Goal: Task Accomplishment & Management: Manage account settings

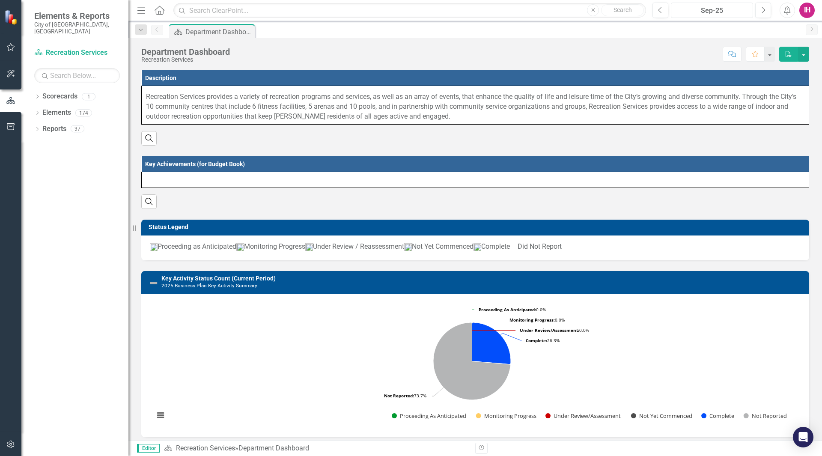
click at [709, 15] on div "Sep-25" at bounding box center [712, 11] width 76 height 10
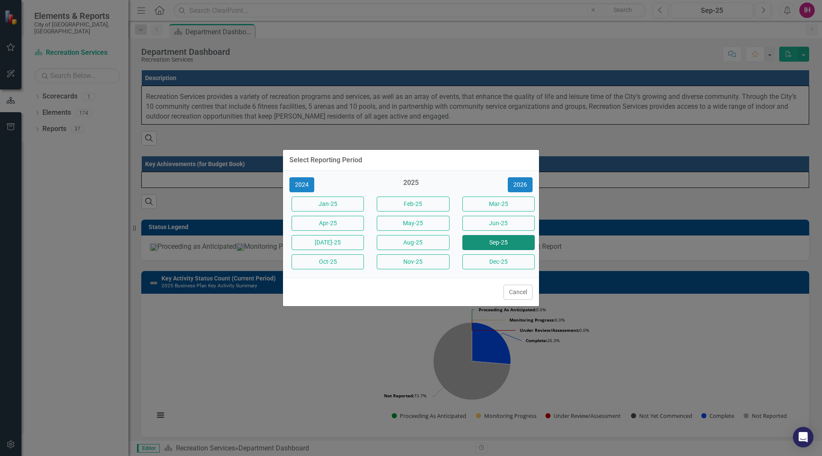
click at [508, 244] on button "Sep-25" at bounding box center [498, 242] width 72 height 15
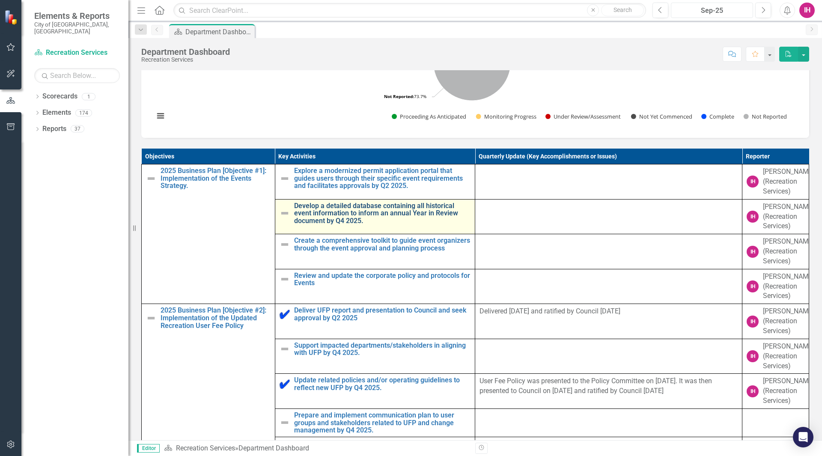
scroll to position [300, 0]
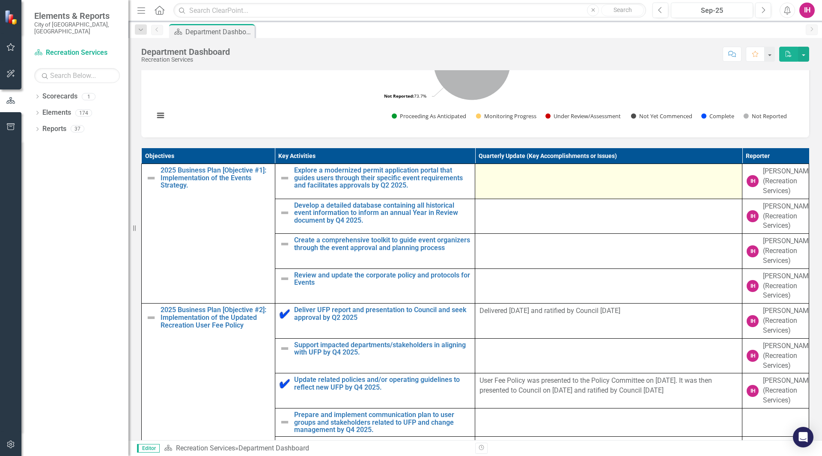
click at [559, 190] on td at bounding box center [608, 181] width 267 height 35
click at [559, 177] on div at bounding box center [608, 171] width 258 height 10
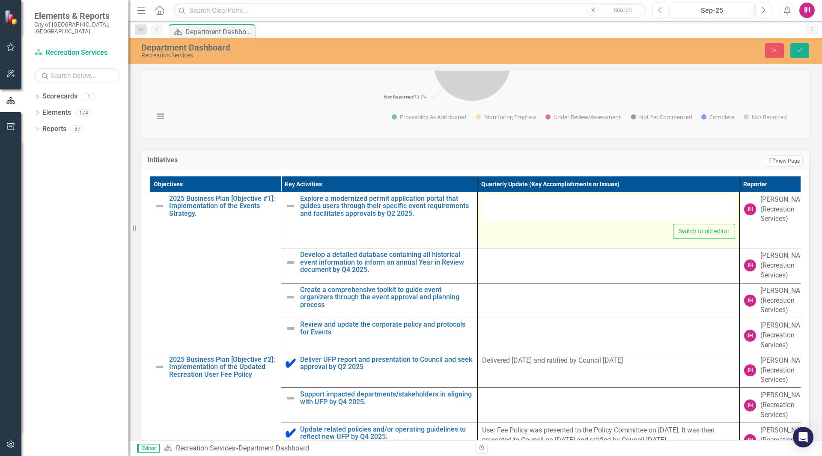
click at [534, 216] on div at bounding box center [608, 208] width 253 height 27
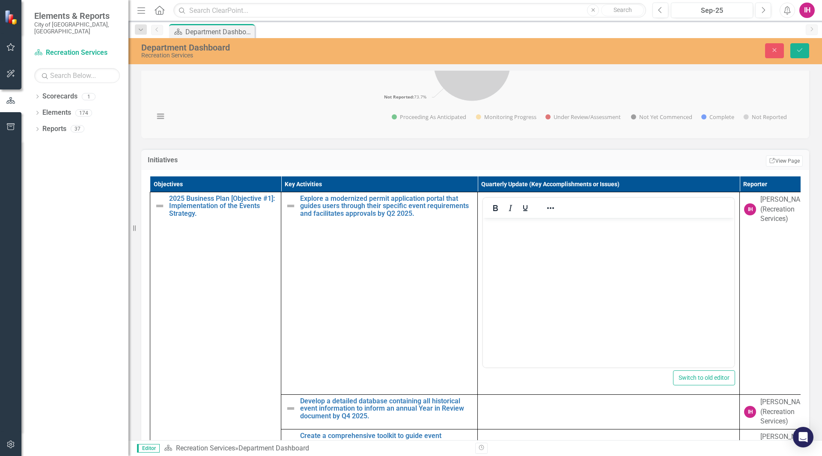
scroll to position [0, 0]
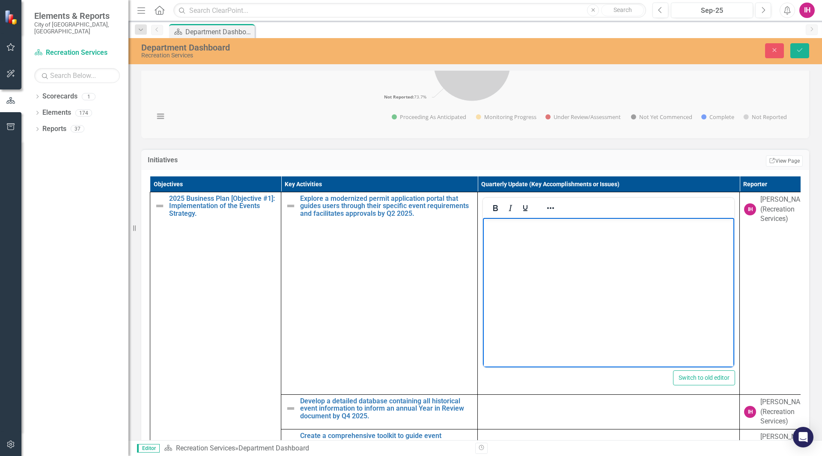
click at [518, 238] on body "Rich Text Area. Press ALT-0 for help." at bounding box center [608, 281] width 251 height 128
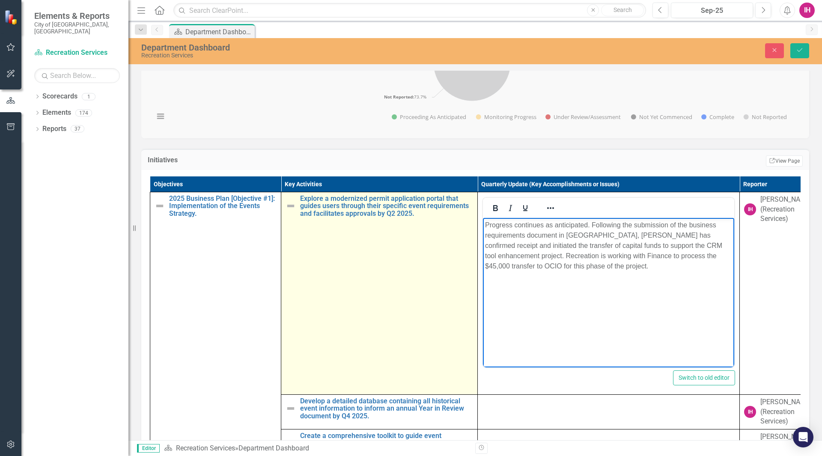
click at [291, 211] on img at bounding box center [290, 206] width 10 height 10
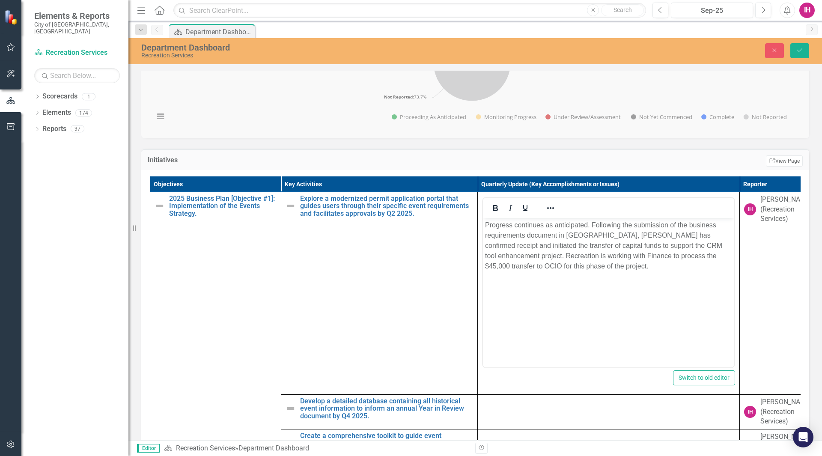
click at [668, 166] on td "Edit Report Select Report Link View Page" at bounding box center [617, 160] width 371 height 11
click at [798, 47] on icon "Save" at bounding box center [799, 50] width 8 height 6
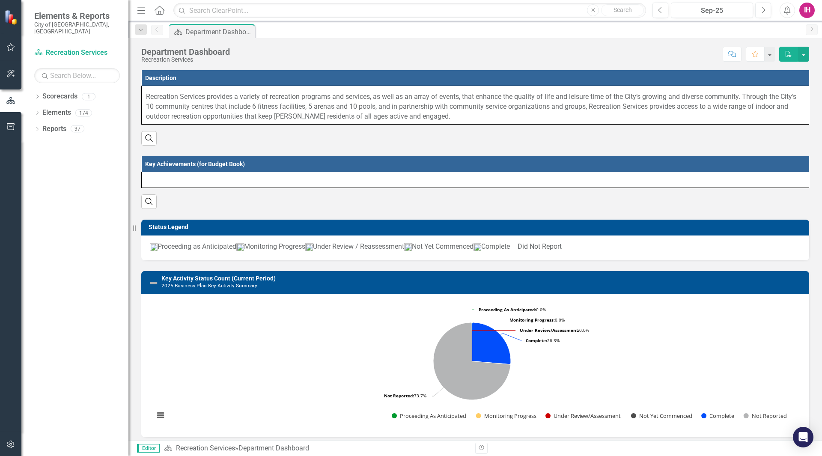
scroll to position [214, 0]
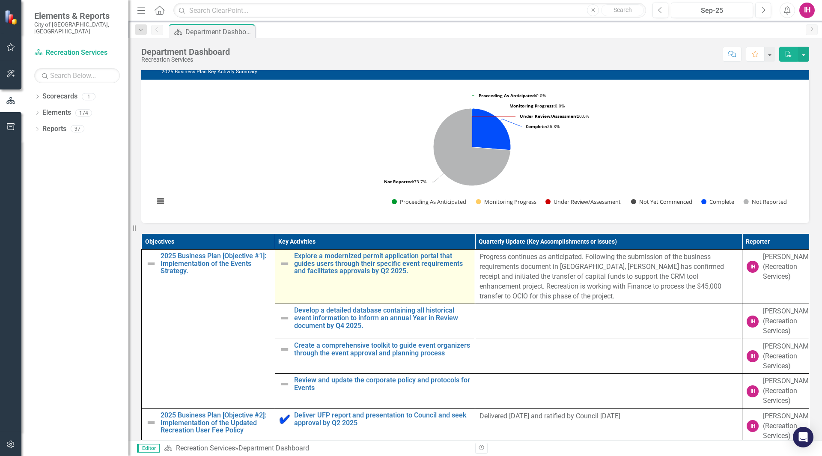
click at [281, 269] on img at bounding box center [284, 263] width 10 height 10
click at [280, 269] on img at bounding box center [284, 263] width 10 height 10
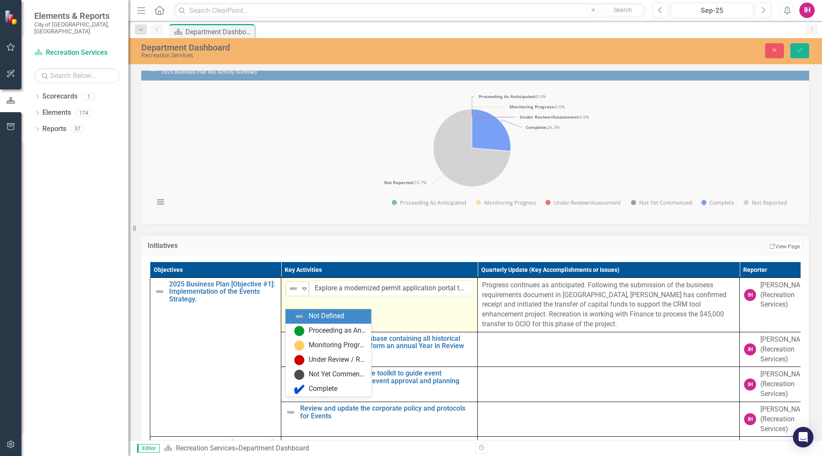
click at [306, 292] on icon "Expand" at bounding box center [304, 288] width 9 height 7
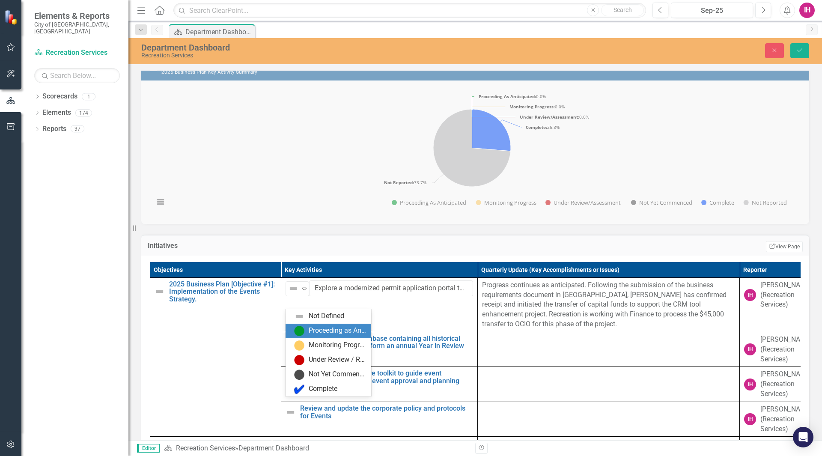
click at [308, 328] on div "Proceeding as Anticipated" at bounding box center [330, 331] width 72 height 10
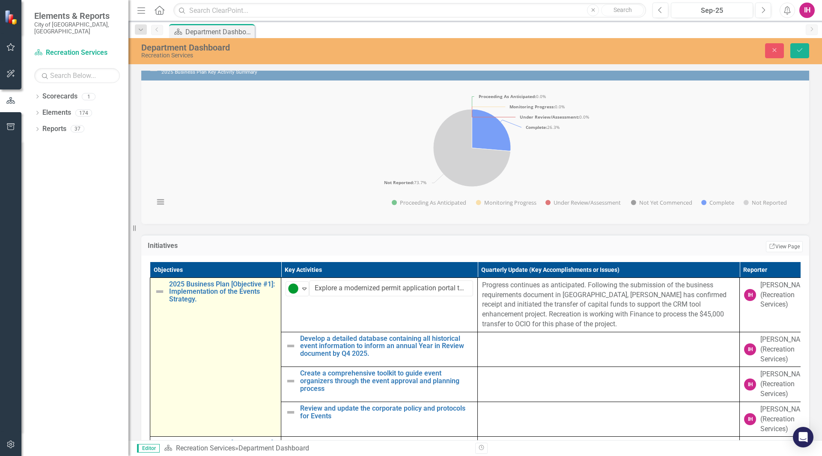
click at [158, 297] on img at bounding box center [159, 291] width 10 height 10
click at [160, 297] on img at bounding box center [159, 291] width 10 height 10
click at [175, 292] on icon "Expand" at bounding box center [173, 288] width 9 height 7
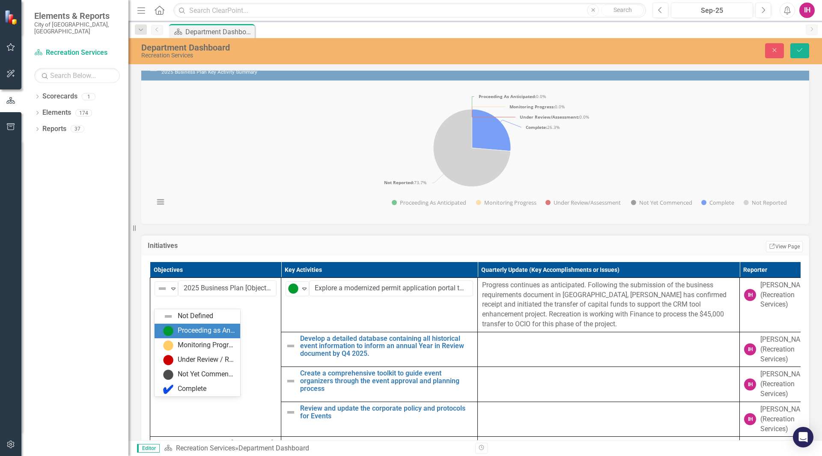
click at [186, 332] on div "Proceeding as Anticipated" at bounding box center [206, 331] width 57 height 10
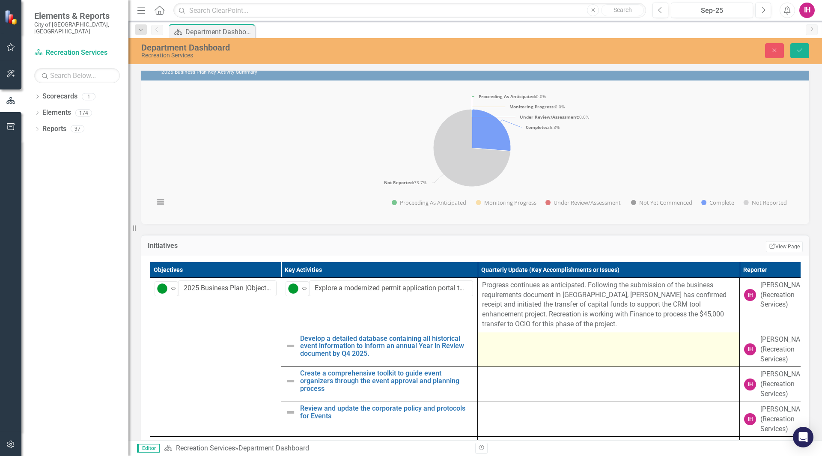
click at [516, 345] on div at bounding box center [608, 340] width 253 height 10
click at [524, 359] on td at bounding box center [609, 349] width 262 height 35
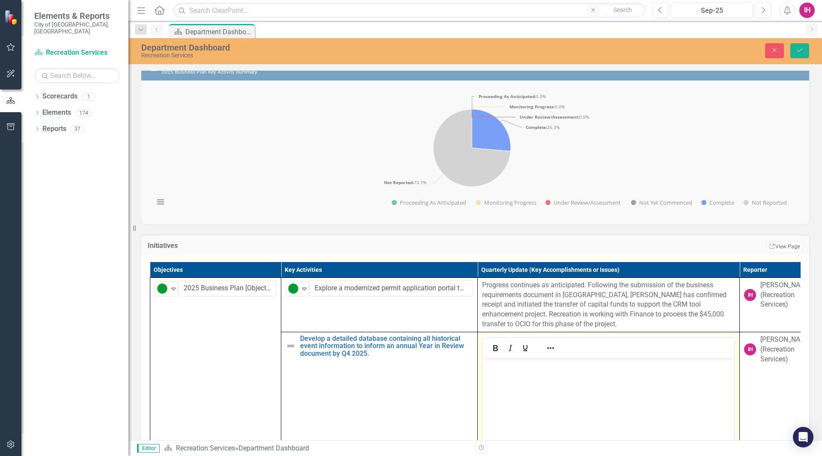
scroll to position [0, 0]
click at [518, 372] on body "Rich Text Area. Press ALT-0 for help." at bounding box center [608, 421] width 251 height 128
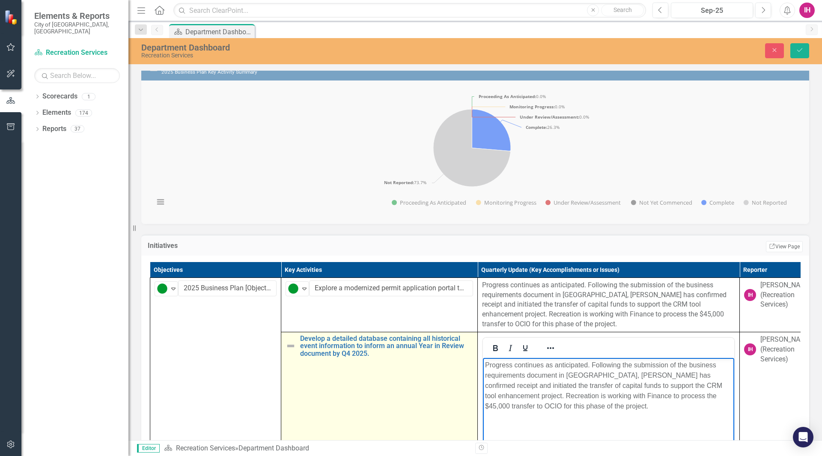
click at [293, 351] on img at bounding box center [290, 346] width 10 height 10
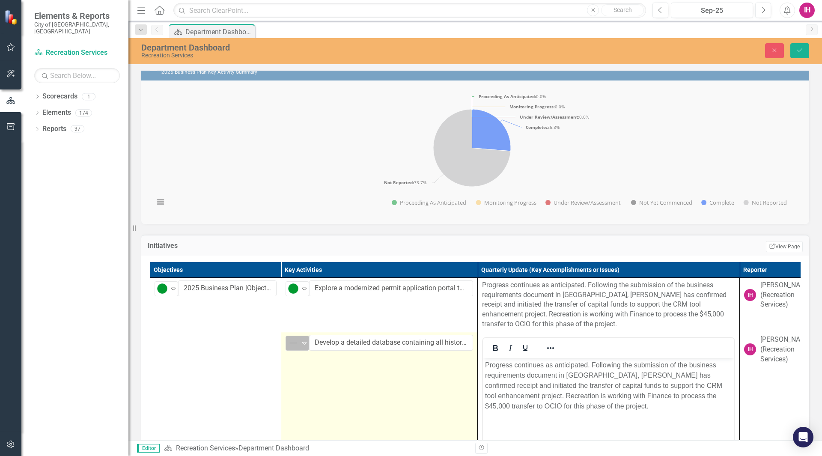
click at [306, 344] on icon at bounding box center [304, 343] width 4 height 3
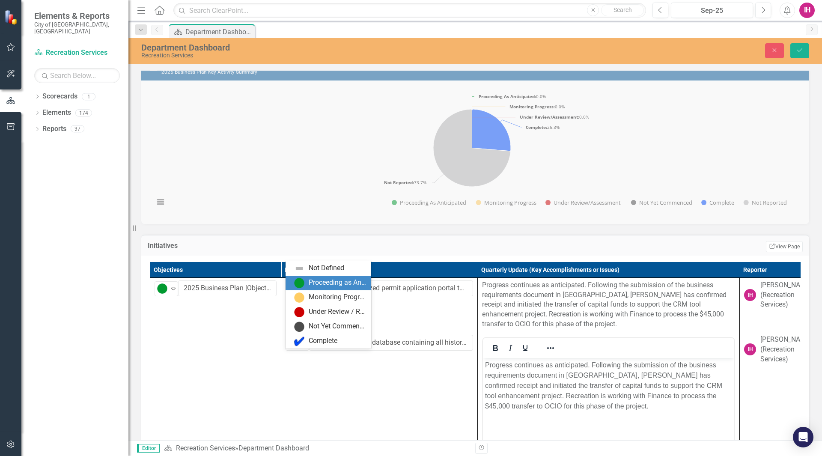
click at [316, 282] on div "Proceeding as Anticipated" at bounding box center [337, 283] width 57 height 10
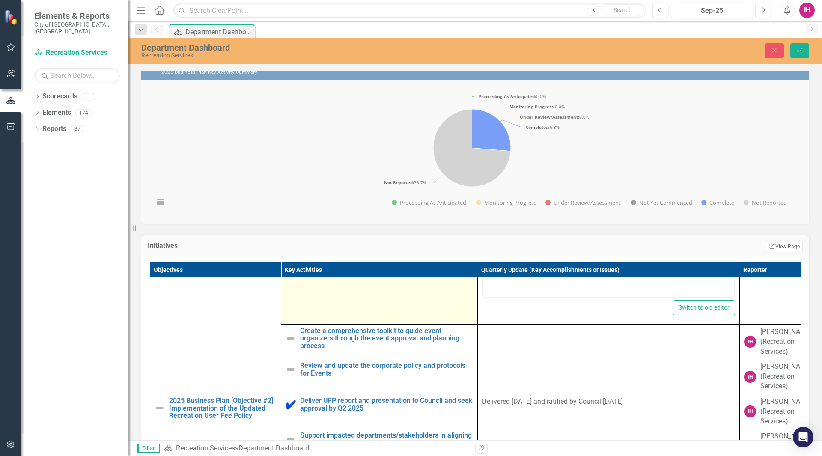
scroll to position [214, 0]
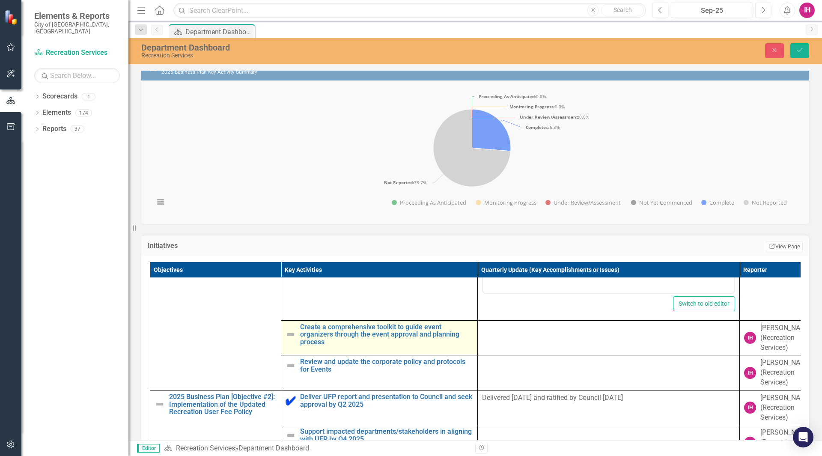
click at [288, 339] on img at bounding box center [290, 334] width 10 height 10
click at [289, 339] on img at bounding box center [290, 334] width 10 height 10
click at [304, 335] on icon "Expand" at bounding box center [304, 331] width 9 height 7
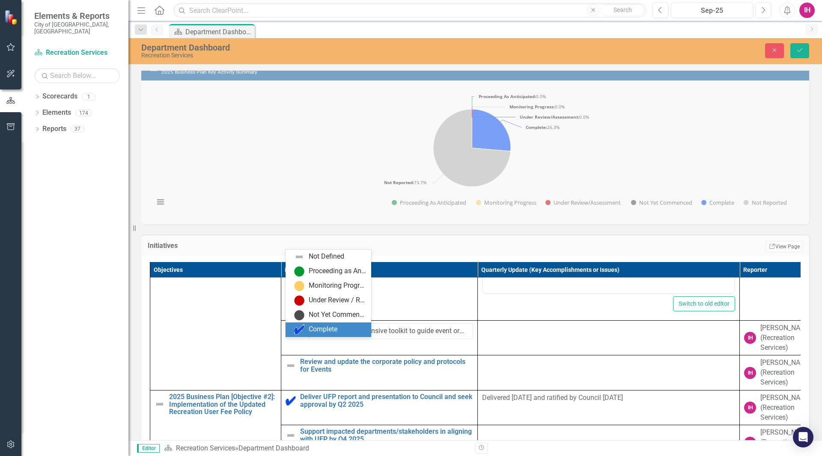
click at [316, 325] on div "Complete" at bounding box center [323, 329] width 29 height 10
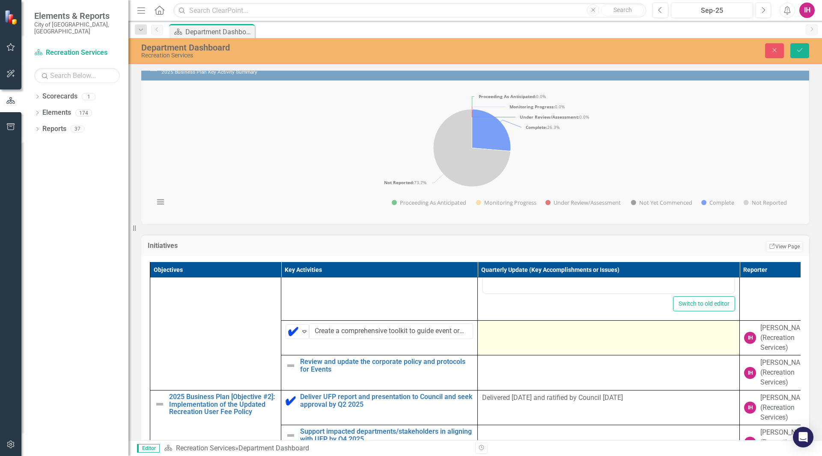
click at [550, 347] on td at bounding box center [609, 337] width 262 height 35
click at [551, 347] on td at bounding box center [609, 337] width 262 height 35
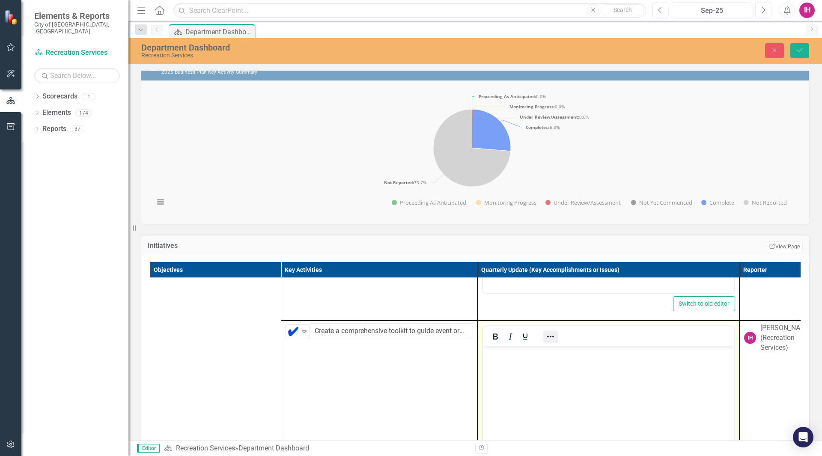
scroll to position [0, 0]
click at [541, 367] on body "Rich Text Area. Press ALT-0 for help." at bounding box center [608, 410] width 251 height 128
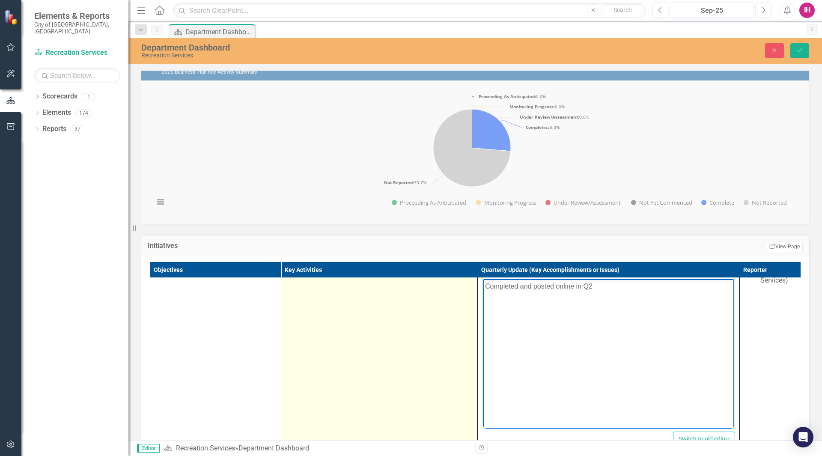
scroll to position [300, 0]
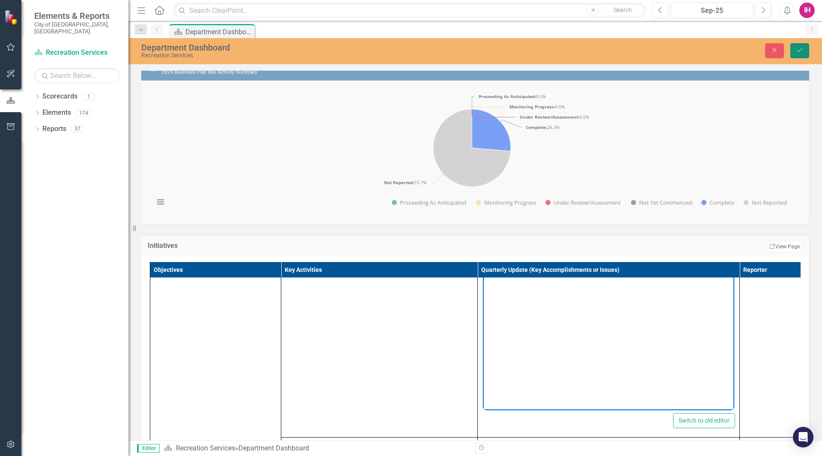
click at [802, 45] on button "Save" at bounding box center [799, 50] width 19 height 15
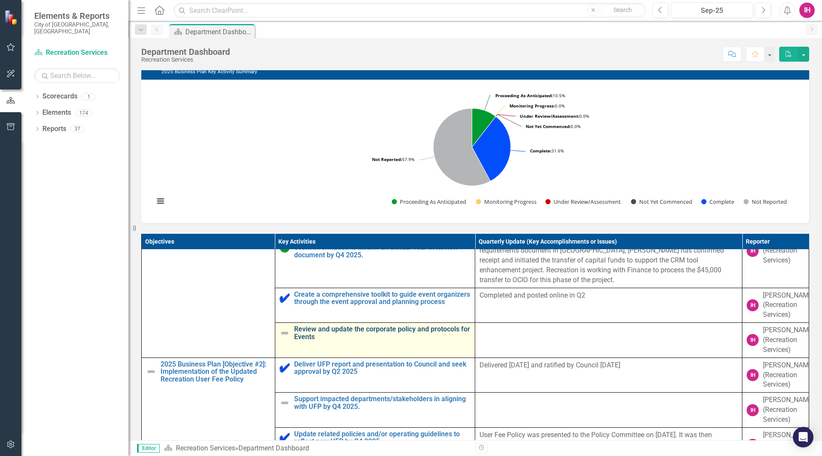
scroll to position [86, 0]
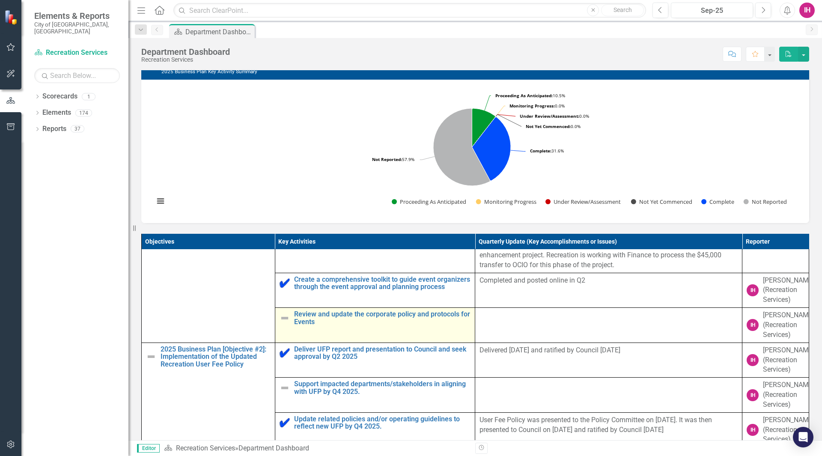
click at [284, 323] on img at bounding box center [284, 318] width 10 height 10
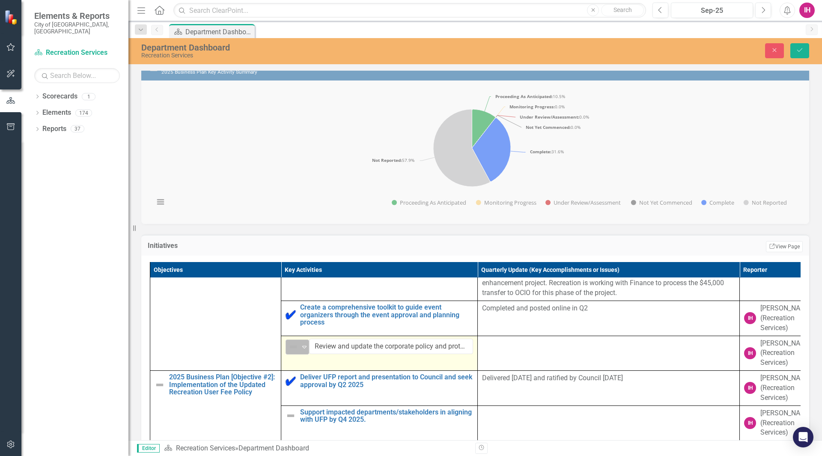
click at [308, 350] on icon "Expand" at bounding box center [304, 346] width 9 height 7
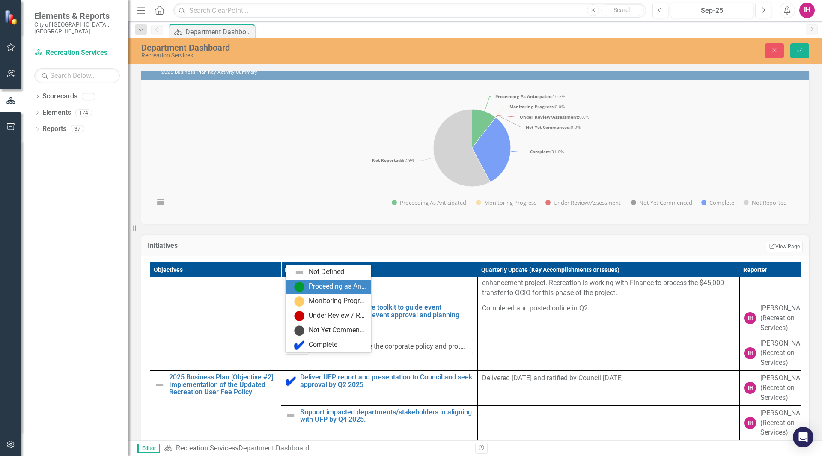
click at [323, 290] on div "Proceeding as Anticipated" at bounding box center [337, 287] width 57 height 10
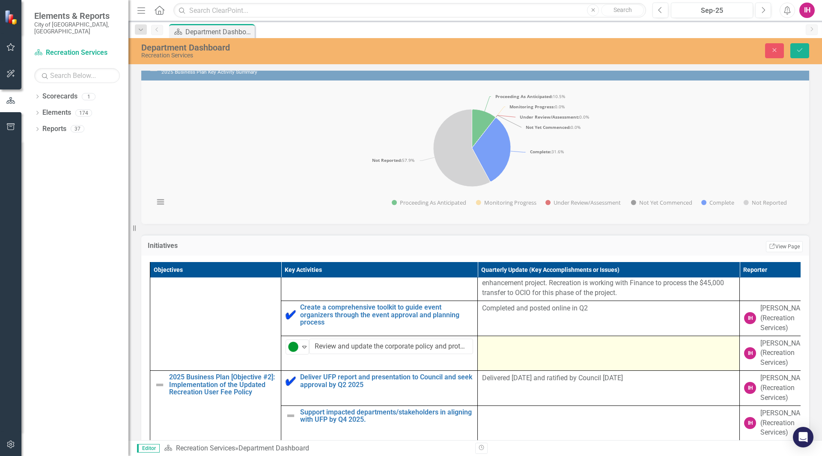
click at [561, 365] on td at bounding box center [609, 352] width 262 height 35
click at [561, 366] on td at bounding box center [609, 352] width 262 height 35
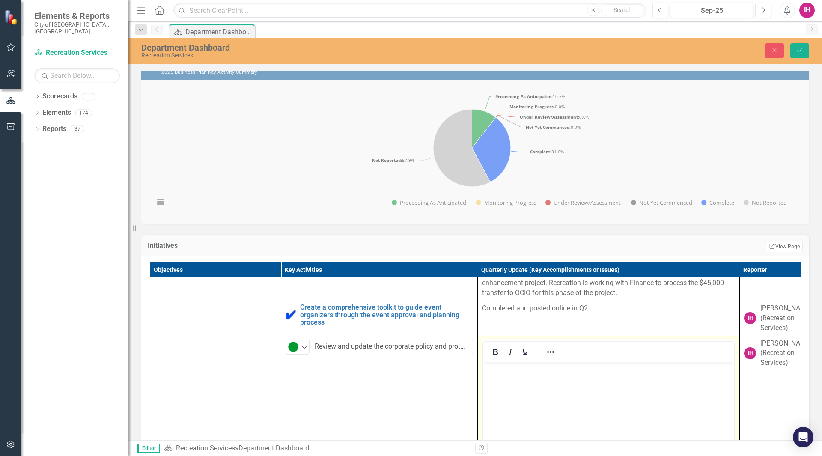
scroll to position [0, 0]
click at [538, 381] on body "Rich Text Area. Press ALT-0 for help." at bounding box center [608, 425] width 251 height 128
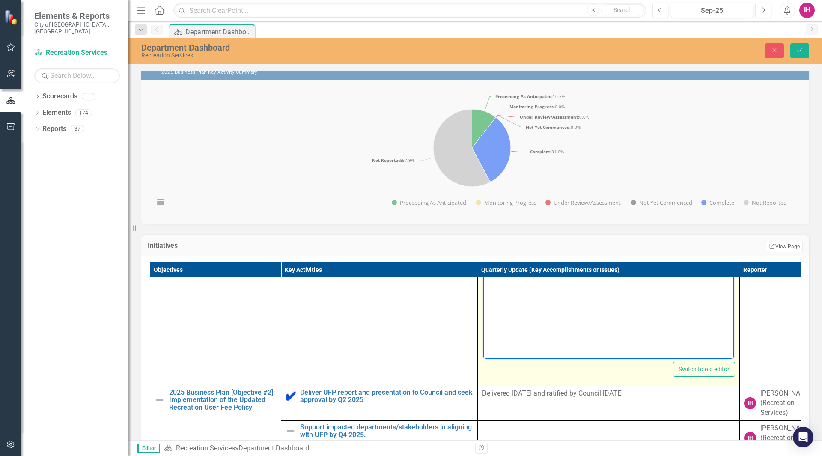
scroll to position [300, 0]
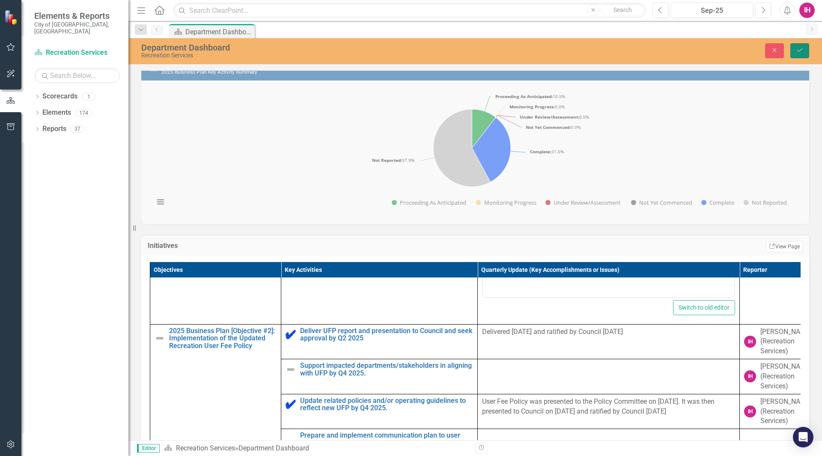
click at [804, 47] on button "Save" at bounding box center [799, 50] width 19 height 15
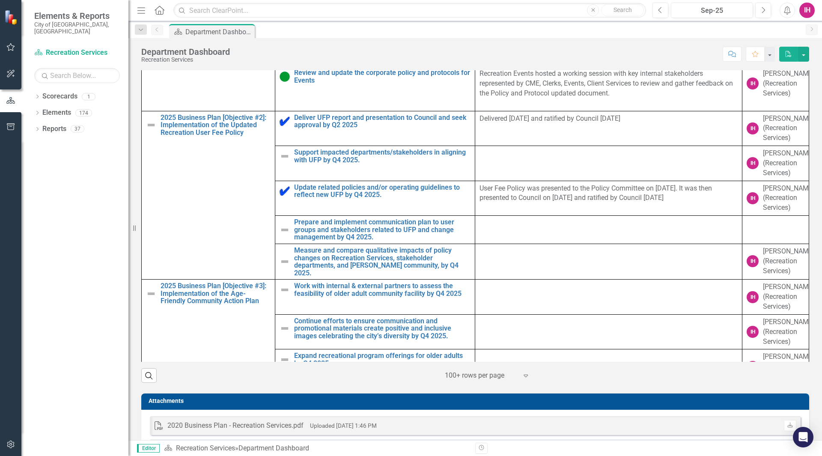
scroll to position [128, 0]
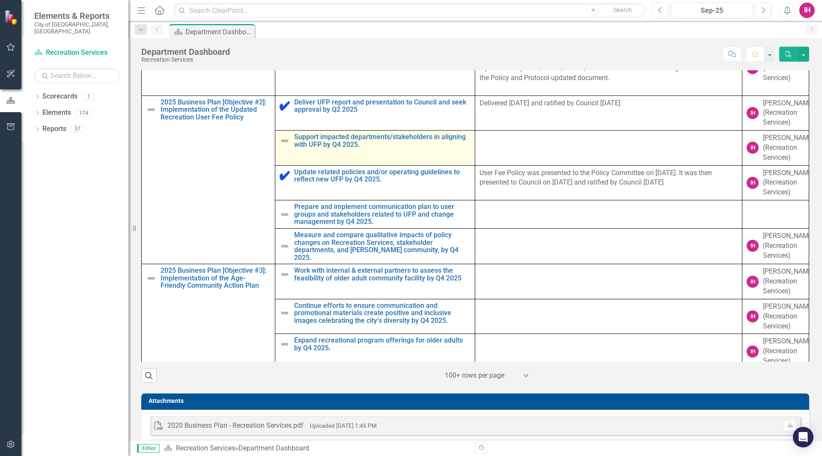
click at [282, 146] on img at bounding box center [284, 141] width 10 height 10
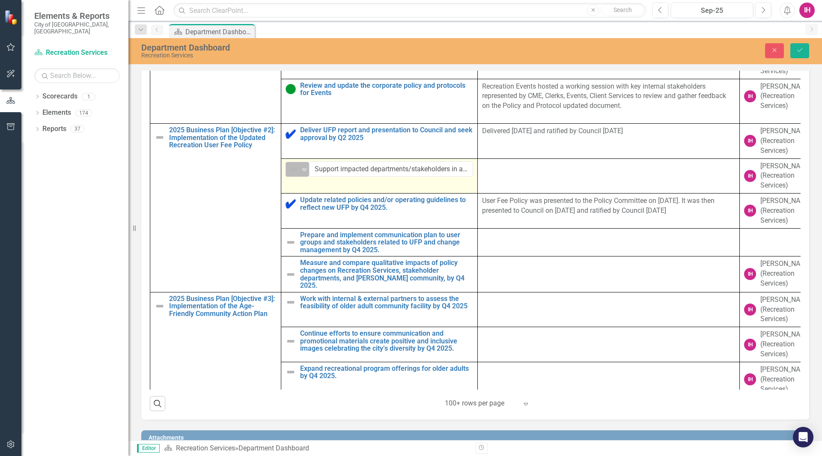
click at [303, 173] on icon "Expand" at bounding box center [304, 169] width 9 height 7
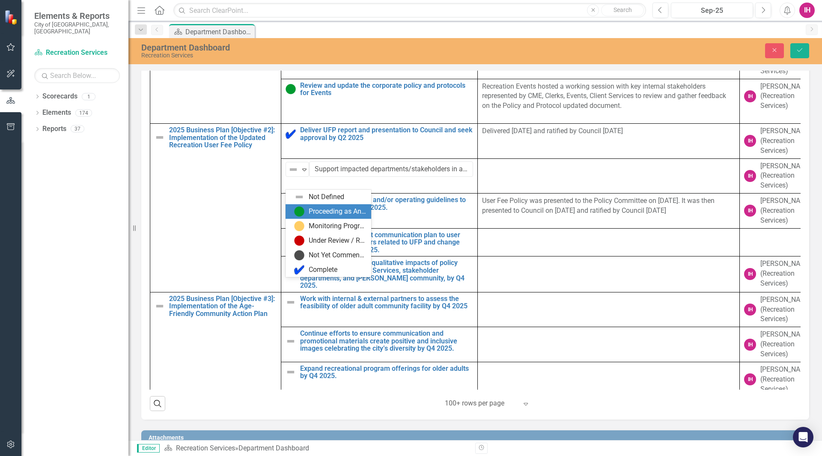
click at [310, 213] on div "Proceeding as Anticipated" at bounding box center [337, 212] width 57 height 10
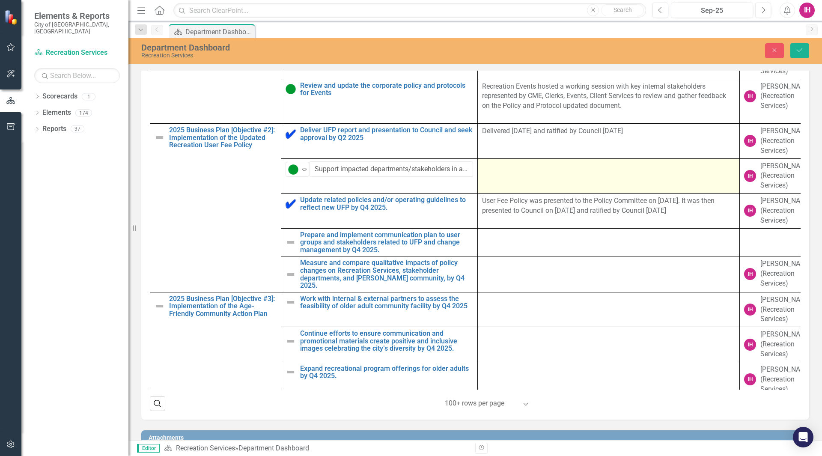
click at [552, 184] on td at bounding box center [609, 175] width 262 height 35
click at [557, 187] on td at bounding box center [609, 175] width 262 height 35
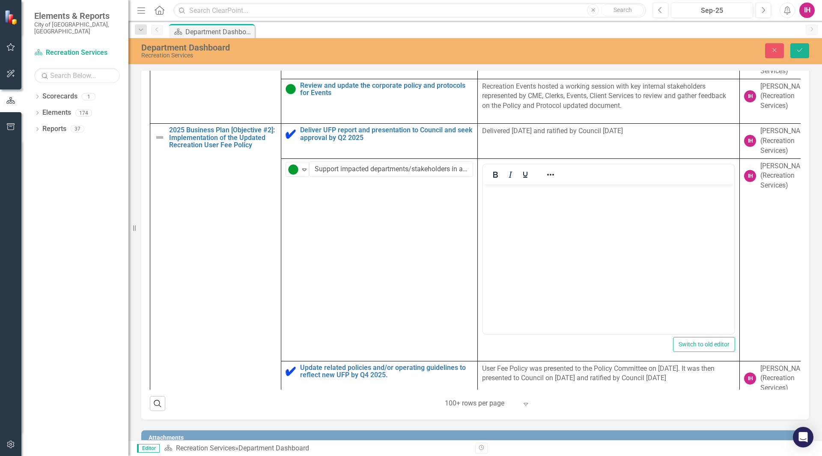
scroll to position [0, 0]
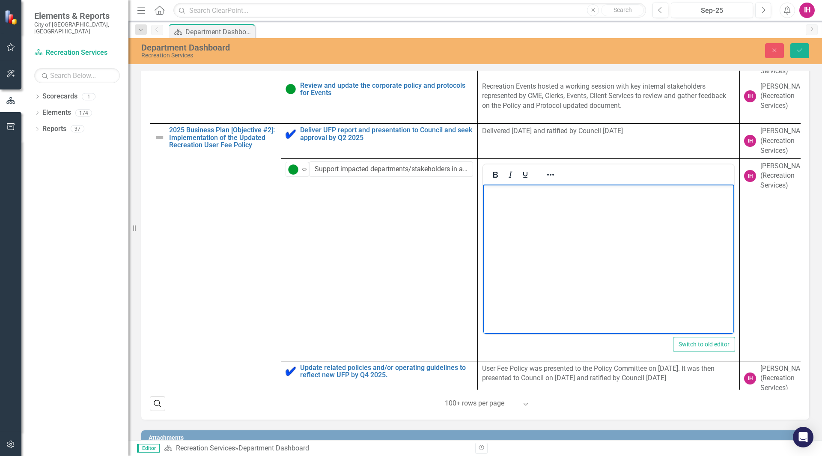
click at [524, 211] on body "Rich Text Area. Press ALT-0 for help." at bounding box center [608, 248] width 251 height 128
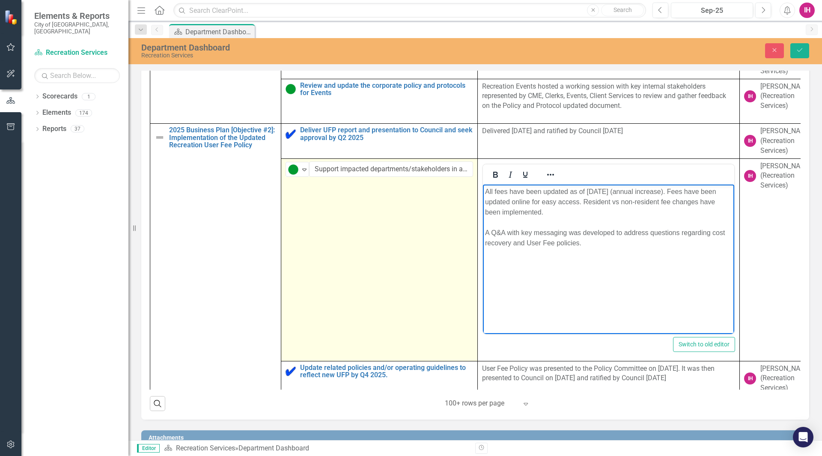
click at [289, 251] on td "Proceeding as Anticipated Expand Support impacted departments/stakeholders in a…" at bounding box center [379, 259] width 196 height 202
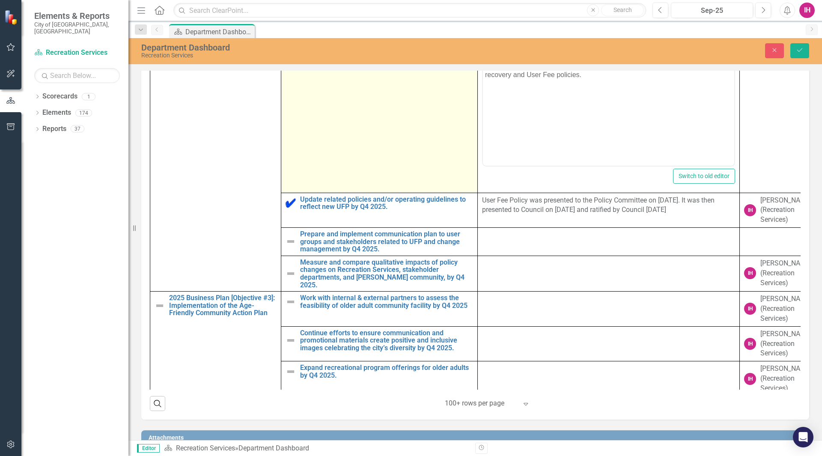
scroll to position [300, 0]
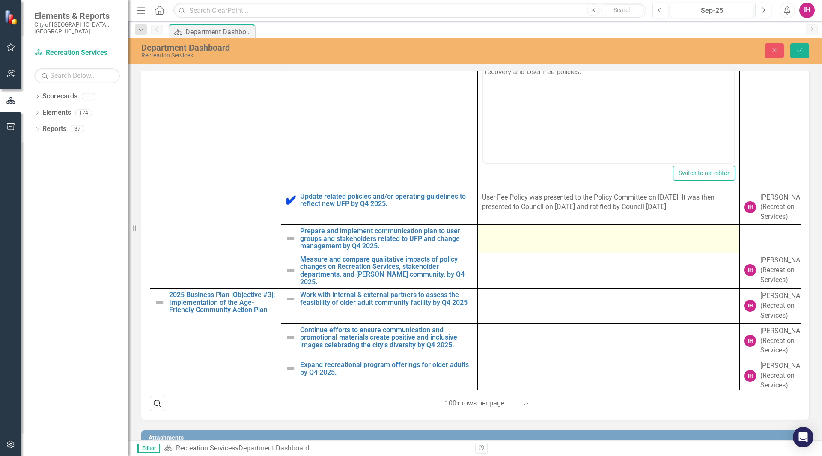
click at [547, 237] on div at bounding box center [608, 232] width 253 height 10
click at [555, 253] on td at bounding box center [609, 239] width 262 height 28
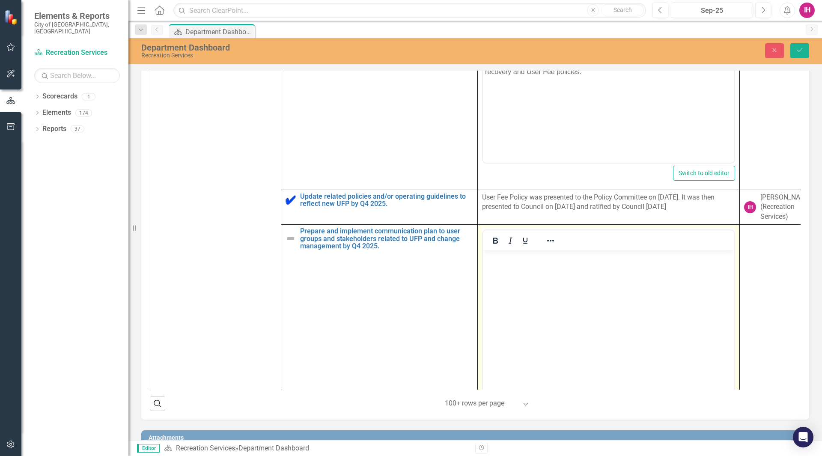
scroll to position [0, 0]
click at [526, 272] on body "Rich Text Area. Press ALT-0 for help." at bounding box center [608, 314] width 251 height 128
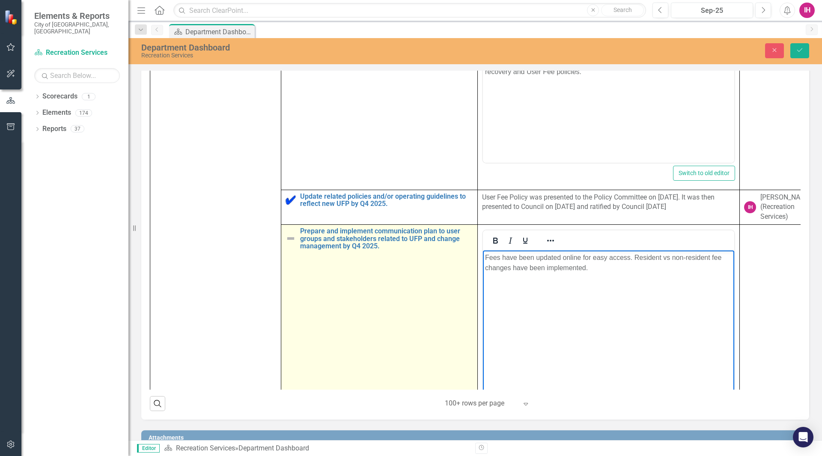
click at [325, 304] on td "Prepare and implement communication plan to user groups and stakeholders relate…" at bounding box center [379, 326] width 196 height 202
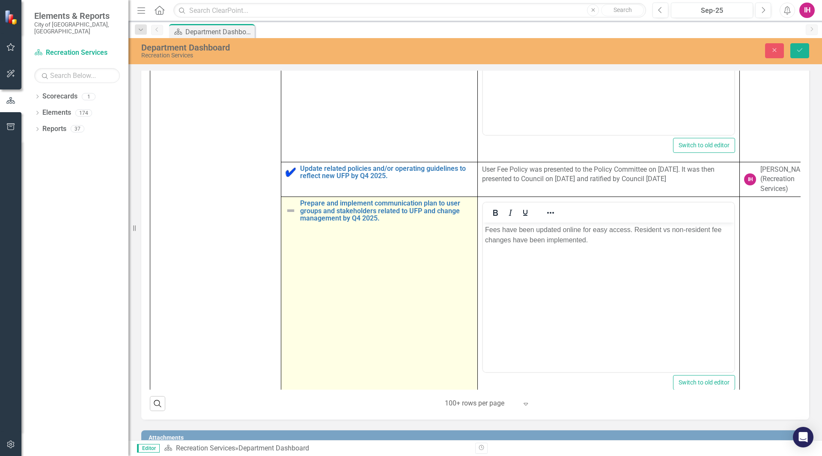
scroll to position [342, 0]
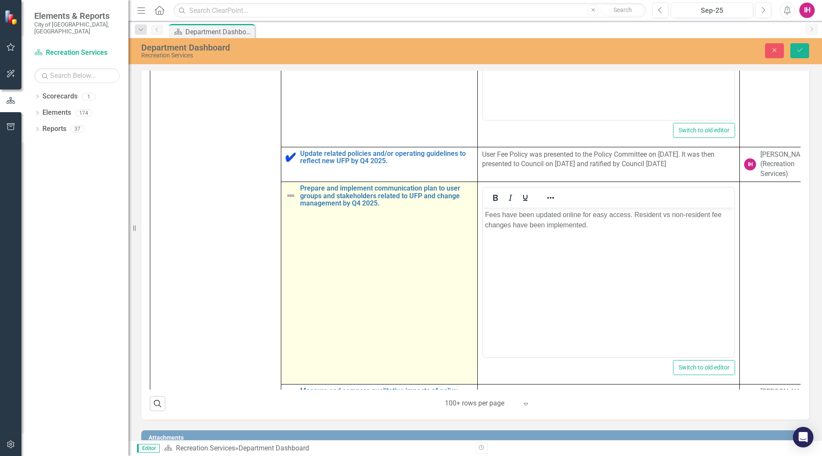
click at [288, 201] on img at bounding box center [290, 195] width 10 height 10
click at [291, 201] on img at bounding box center [290, 195] width 10 height 10
click at [306, 196] on icon "Expand" at bounding box center [304, 192] width 9 height 7
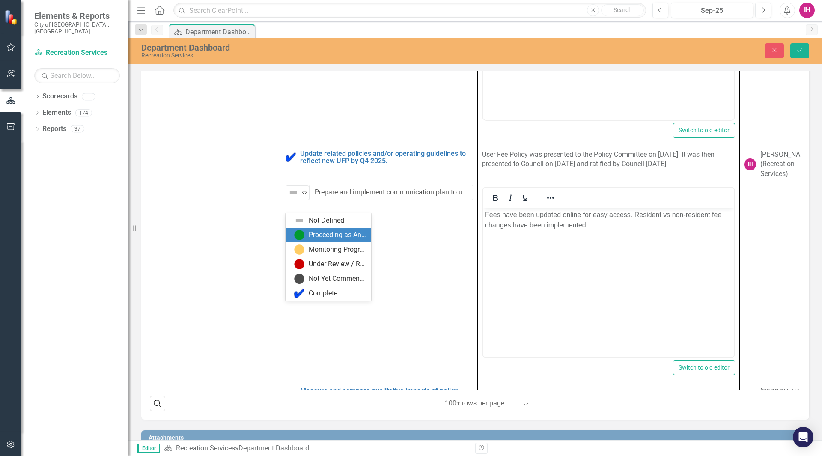
click at [314, 231] on div "Proceeding as Anticipated" at bounding box center [337, 235] width 57 height 10
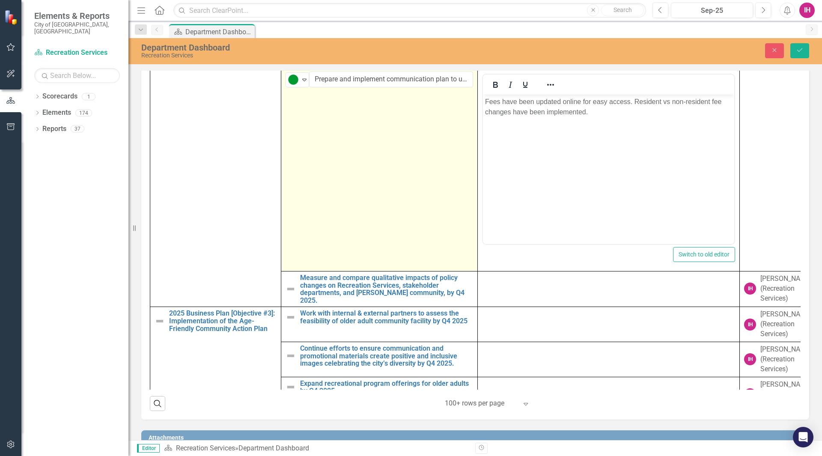
scroll to position [471, 0]
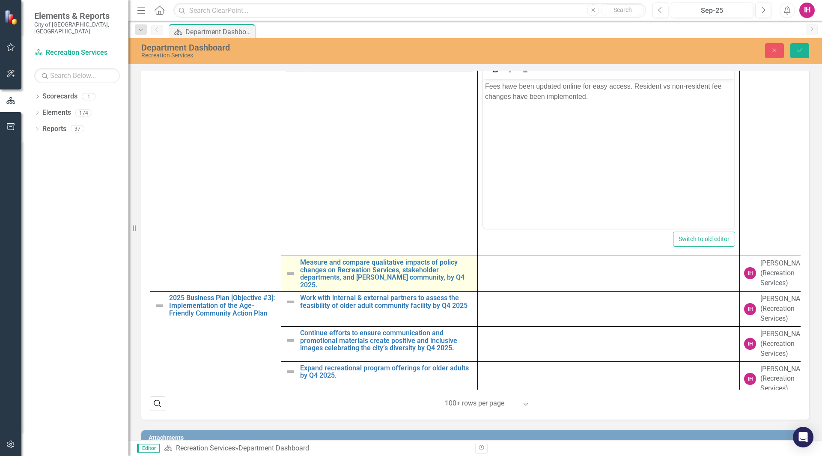
click at [295, 278] on img at bounding box center [290, 273] width 10 height 10
click at [292, 279] on img at bounding box center [290, 273] width 10 height 10
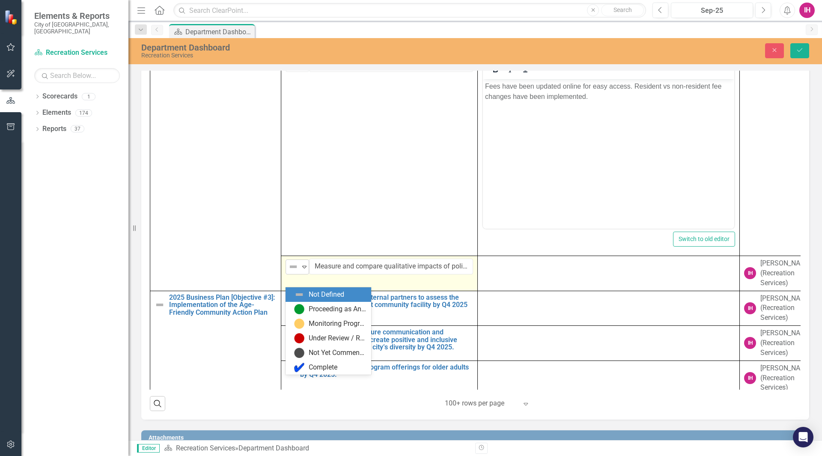
click at [302, 270] on icon "Expand" at bounding box center [304, 266] width 9 height 7
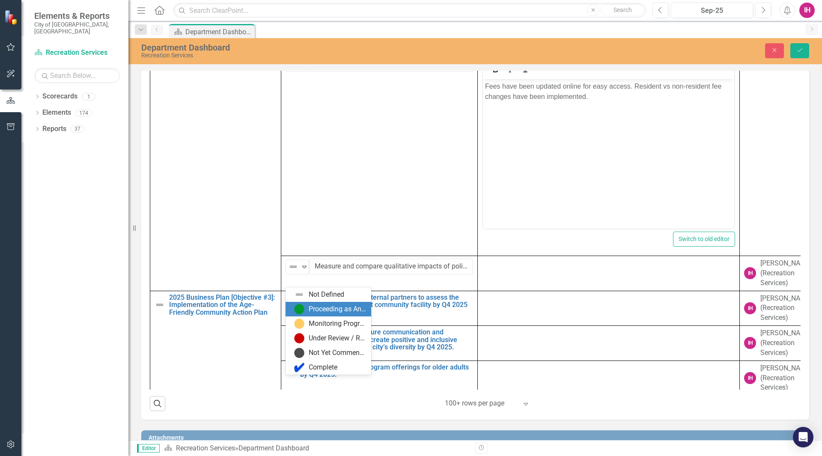
click at [318, 305] on div "Proceeding as Anticipated" at bounding box center [337, 309] width 57 height 10
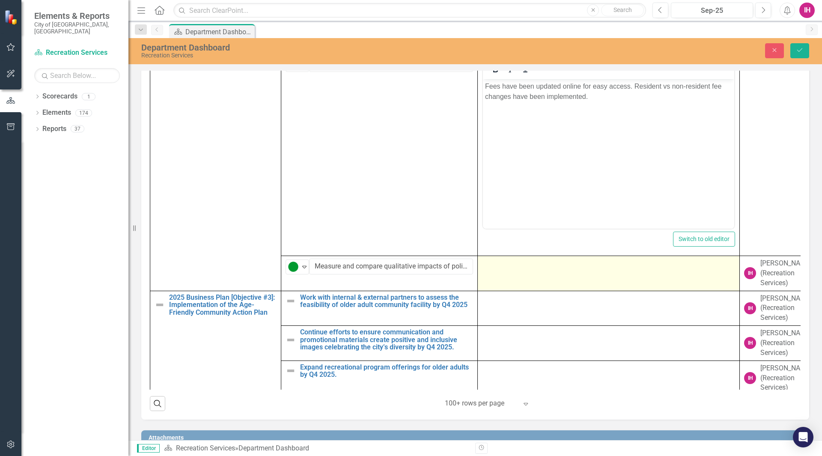
click at [531, 283] on td at bounding box center [609, 273] width 262 height 35
click at [526, 287] on td at bounding box center [609, 273] width 262 height 35
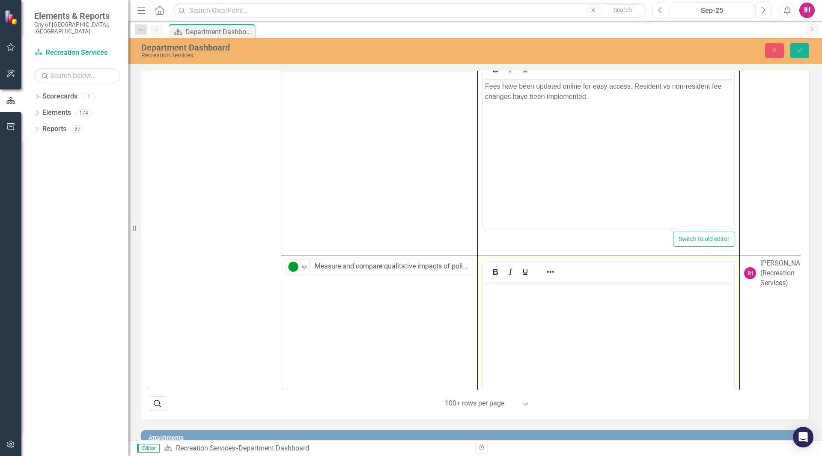
click at [526, 275] on icon "Underline" at bounding box center [525, 272] width 4 height 6
click at [549, 315] on body "﻿" at bounding box center [608, 346] width 251 height 128
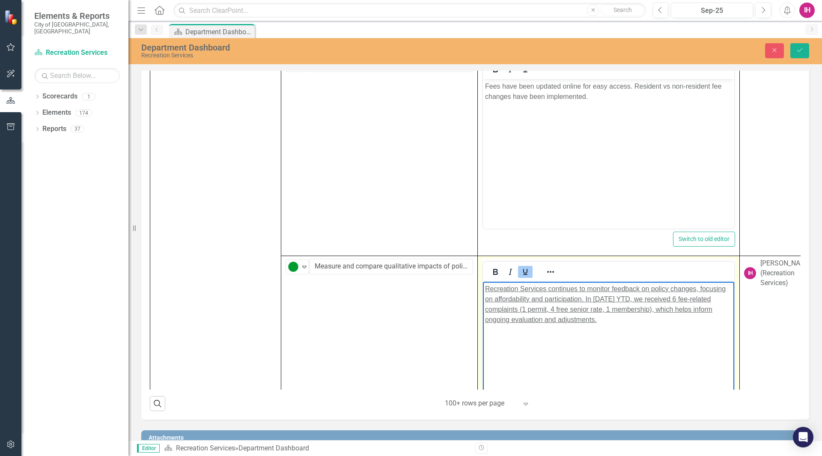
click at [524, 277] on icon "Underline" at bounding box center [525, 272] width 10 height 10
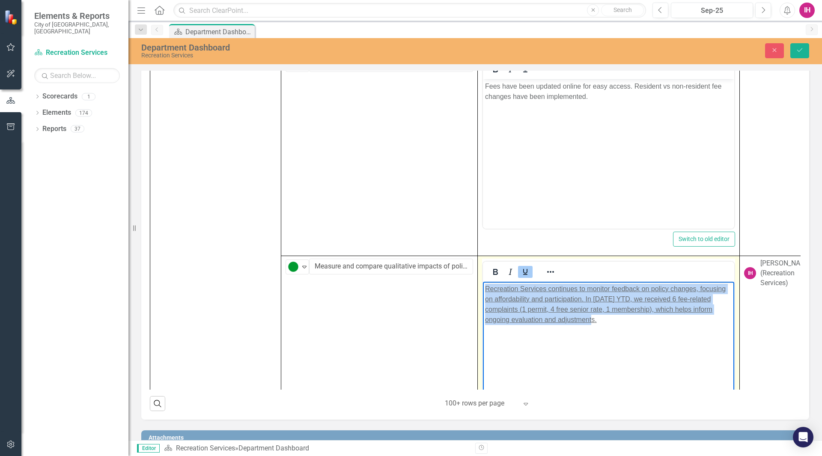
drag, startPoint x: 614, startPoint y: 323, endPoint x: 471, endPoint y: 287, distance: 148.0
click at [483, 287] on html "Recreation Services continues to monitor feedback on policy changes, focusing o…" at bounding box center [608, 346] width 251 height 128
click at [527, 275] on icon "Underline" at bounding box center [525, 272] width 4 height 6
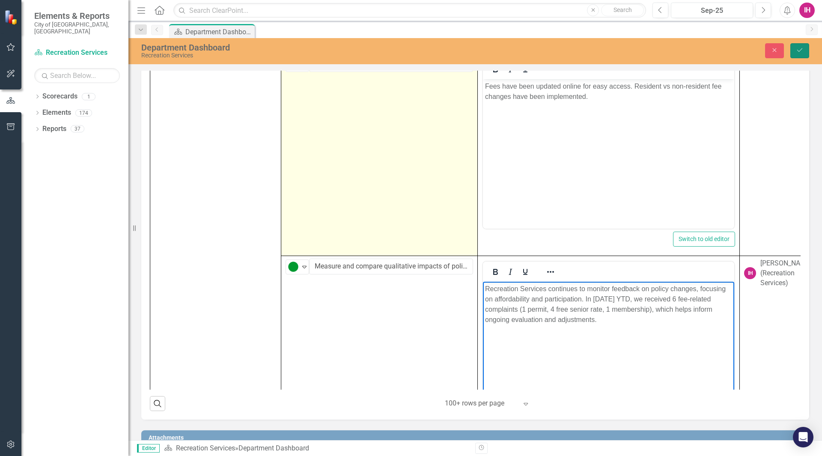
drag, startPoint x: 798, startPoint y: 49, endPoint x: 472, endPoint y: 133, distance: 337.1
click at [798, 49] on icon "Save" at bounding box center [799, 50] width 8 height 6
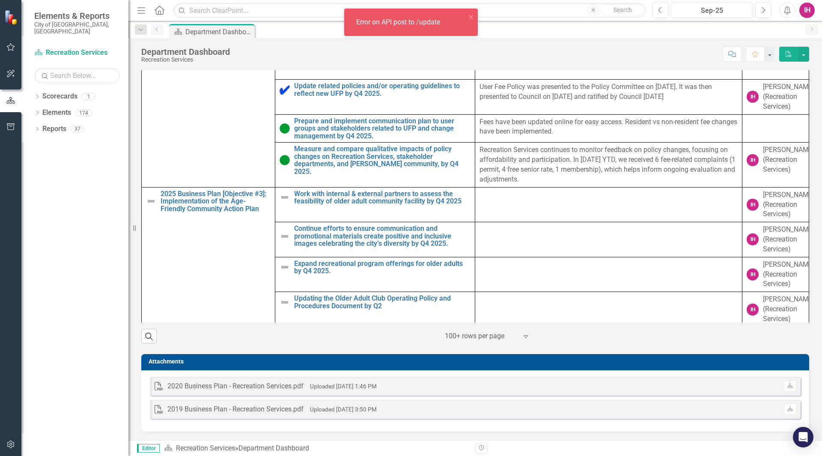
scroll to position [257, 0]
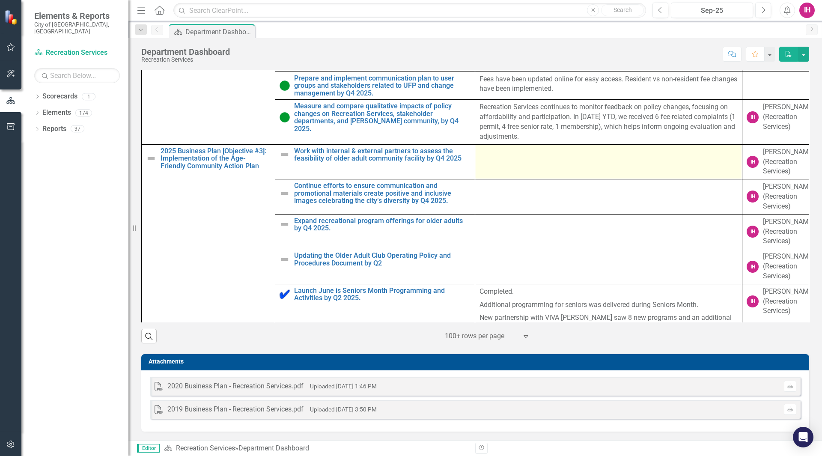
drag, startPoint x: 555, startPoint y: 149, endPoint x: 546, endPoint y: 156, distance: 10.7
click at [555, 149] on div at bounding box center [608, 152] width 258 height 10
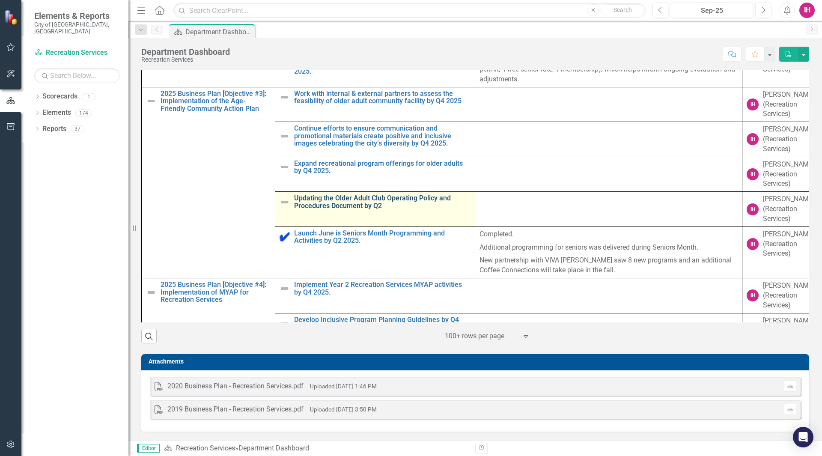
scroll to position [300, 0]
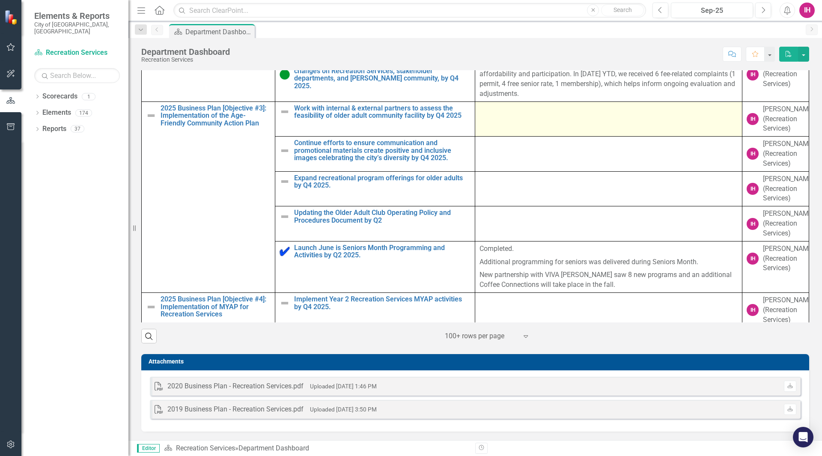
click at [550, 118] on td at bounding box center [608, 118] width 267 height 35
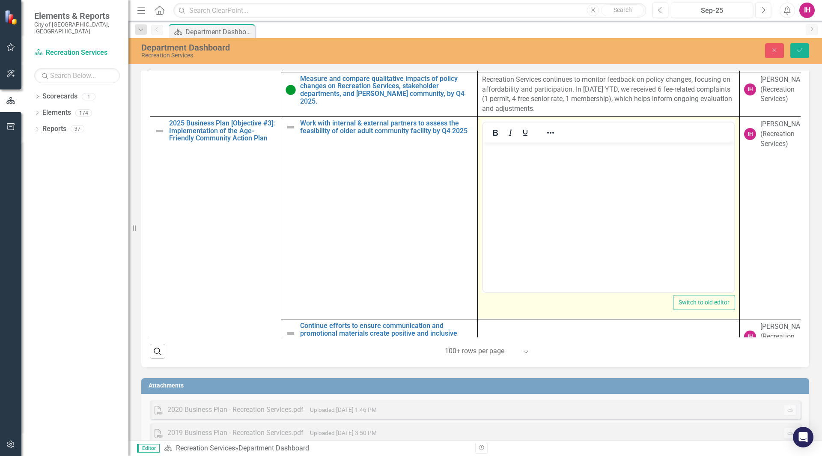
scroll to position [0, 0]
click at [537, 184] on body "Rich Text Area. Press ALT-0 for help." at bounding box center [608, 206] width 251 height 128
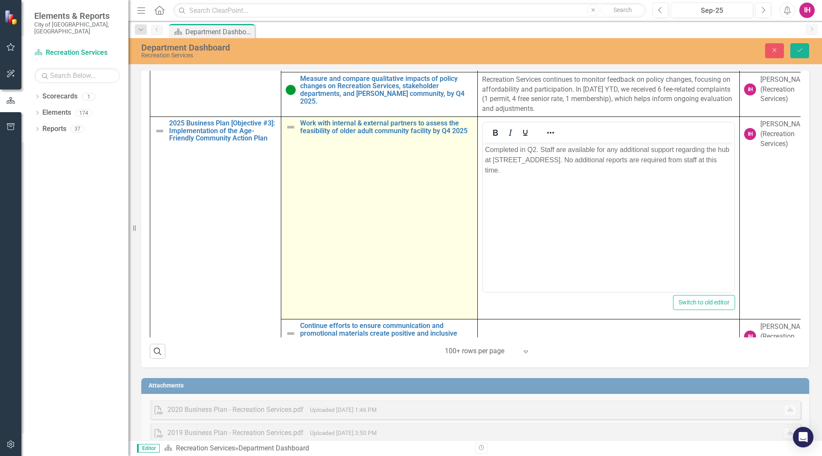
click at [288, 132] on img at bounding box center [290, 127] width 10 height 10
click at [292, 132] on img at bounding box center [290, 127] width 10 height 10
click at [304, 131] on icon "Expand" at bounding box center [304, 128] width 9 height 7
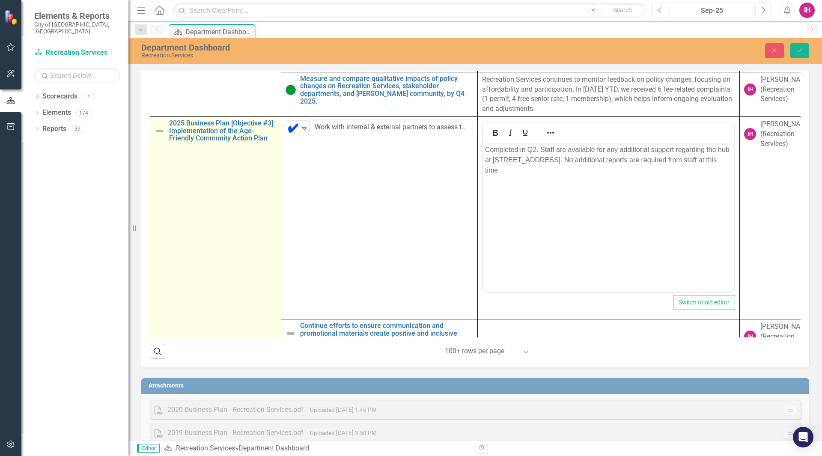
click at [162, 136] on img at bounding box center [159, 131] width 10 height 10
click at [163, 136] on img at bounding box center [159, 131] width 10 height 10
click at [174, 130] on icon at bounding box center [173, 128] width 4 height 3
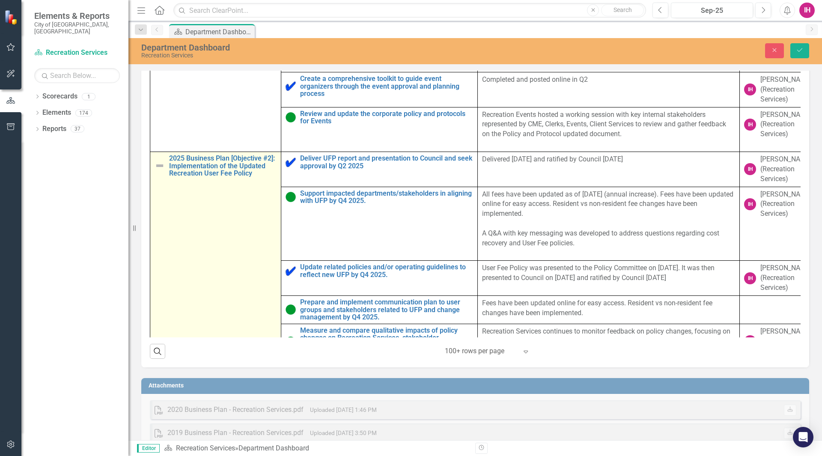
scroll to position [43, 0]
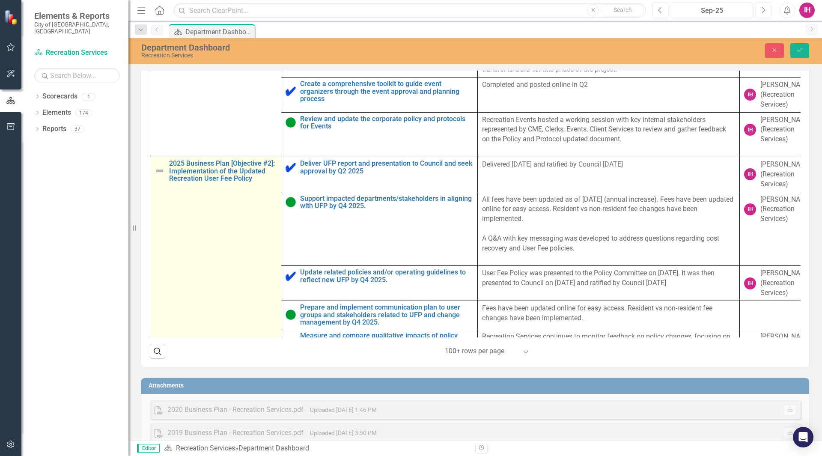
click at [163, 176] on img at bounding box center [159, 171] width 10 height 10
click at [176, 171] on icon "Expand" at bounding box center [173, 167] width 9 height 7
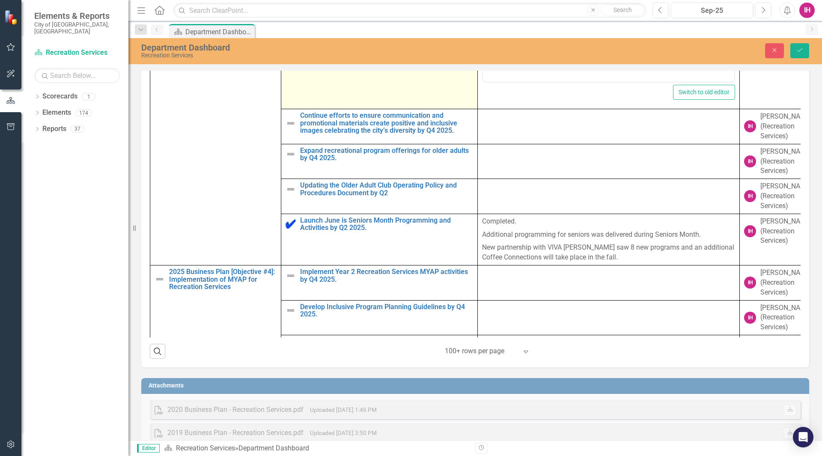
scroll to position [513, 0]
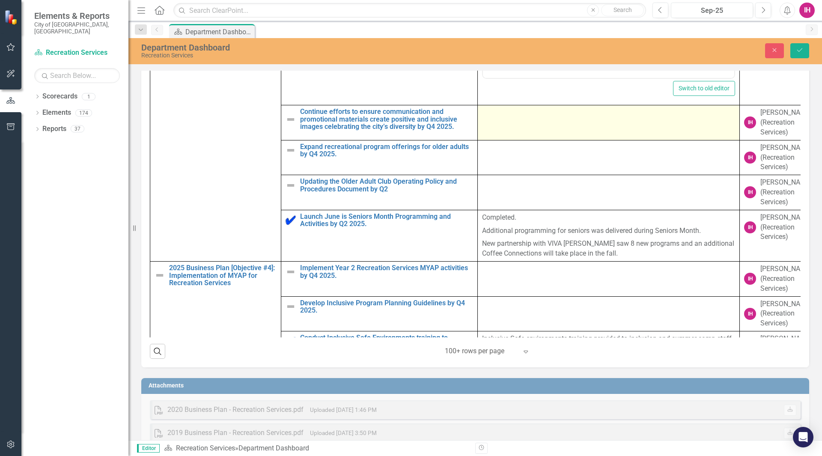
click at [543, 118] on div at bounding box center [608, 113] width 253 height 10
click at [565, 132] on td at bounding box center [609, 122] width 262 height 35
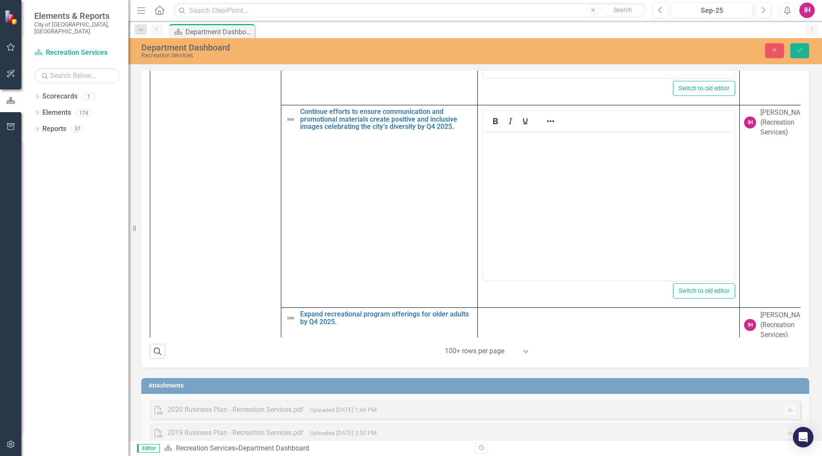
scroll to position [0, 0]
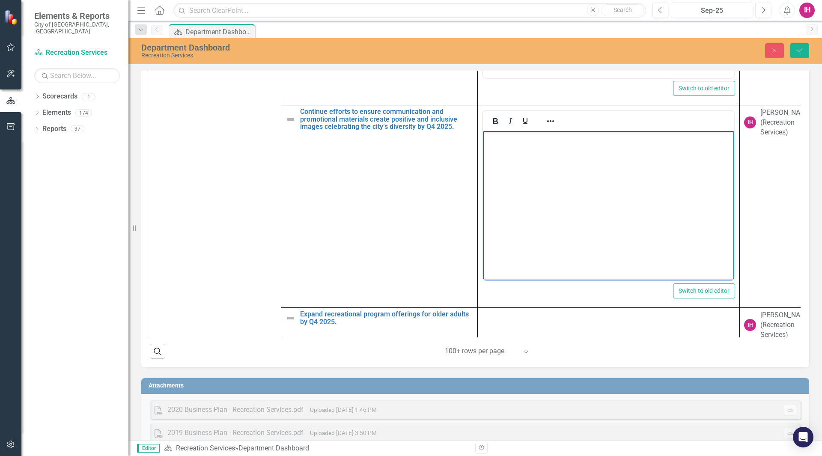
click at [540, 164] on body "Rich Text Area. Press ALT-0 for help." at bounding box center [608, 195] width 251 height 128
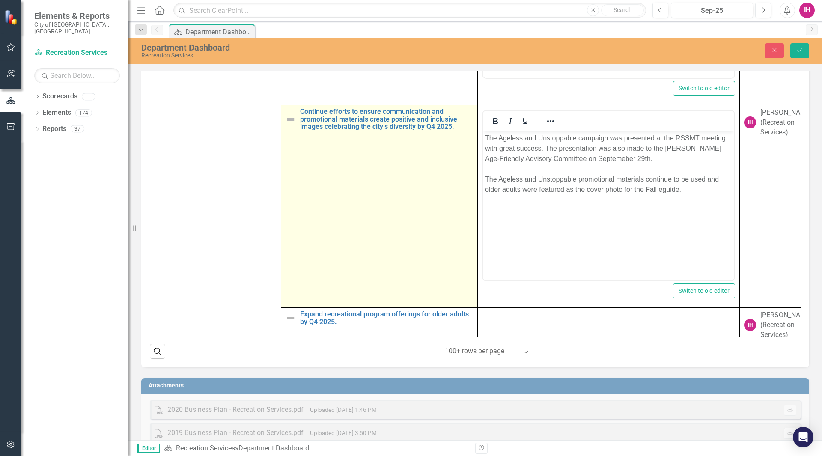
click at [291, 125] on img at bounding box center [290, 119] width 10 height 10
click at [292, 125] on img at bounding box center [290, 119] width 10 height 10
click at [293, 125] on img at bounding box center [290, 119] width 10 height 10
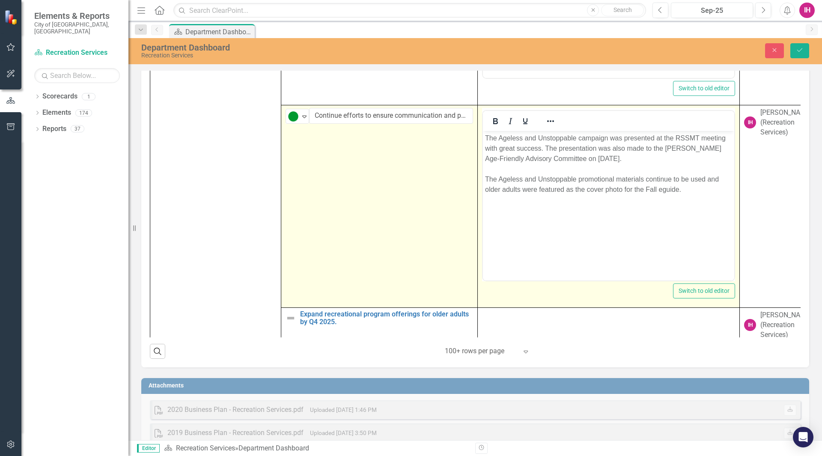
click at [661, 189] on div "The Ageless and Unstoppable promotional materials continue to be used and older…" at bounding box center [608, 184] width 247 height 21
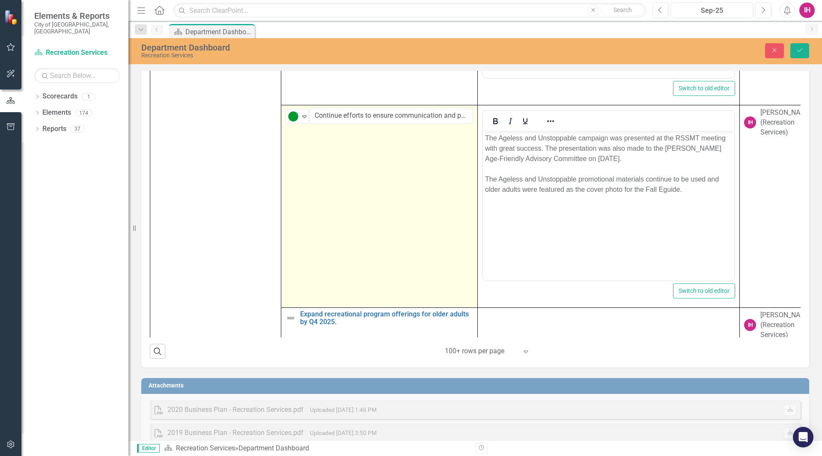
click at [410, 220] on td "Proceeding as Anticipated Expand Continue efforts to ensure communication and p…" at bounding box center [379, 206] width 196 height 202
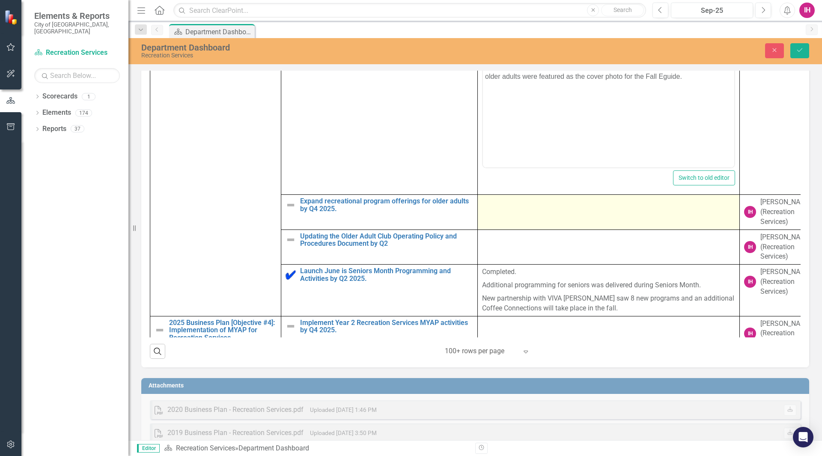
scroll to position [642, 0]
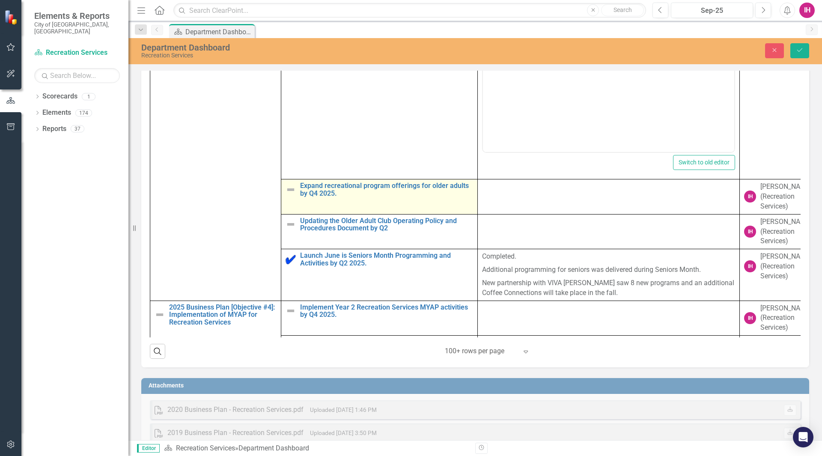
click at [285, 195] on img at bounding box center [290, 189] width 10 height 10
click at [291, 195] on img at bounding box center [290, 189] width 10 height 10
click at [306, 194] on icon "Expand" at bounding box center [304, 190] width 9 height 7
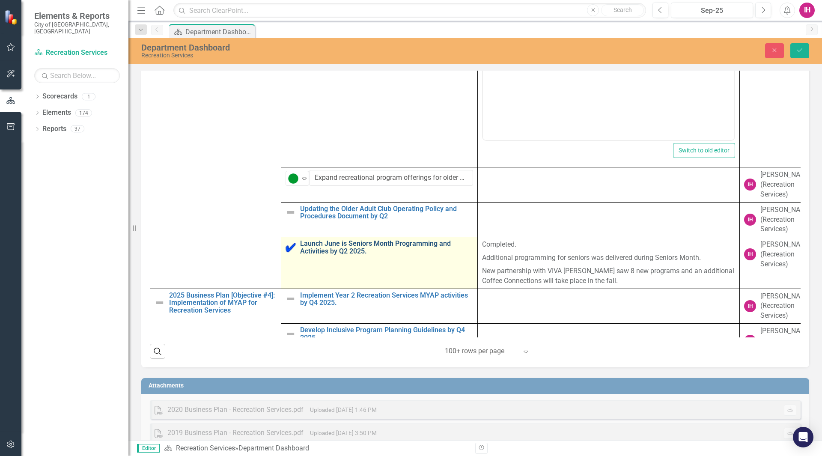
scroll to position [685, 0]
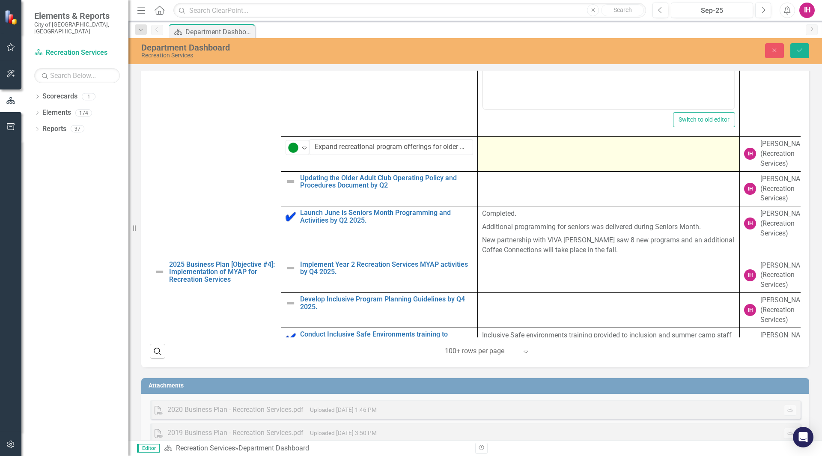
drag, startPoint x: 535, startPoint y: 166, endPoint x: 546, endPoint y: 166, distance: 10.7
click at [535, 166] on td at bounding box center [609, 154] width 262 height 35
click at [575, 165] on td at bounding box center [609, 154] width 262 height 35
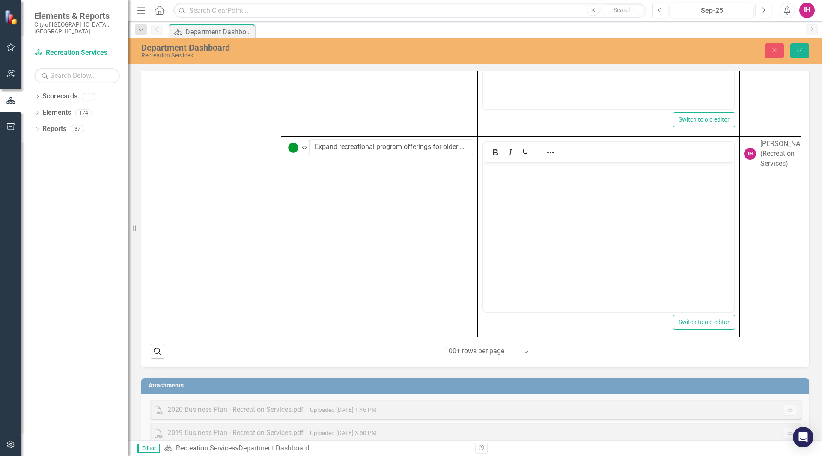
scroll to position [0, 0]
click at [551, 201] on body "Rich Text Area. Press ALT-0 for help." at bounding box center [608, 226] width 251 height 128
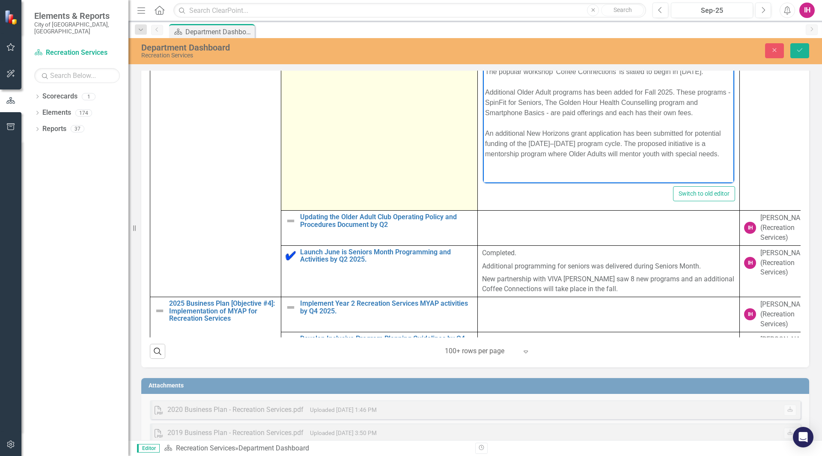
scroll to position [856, 0]
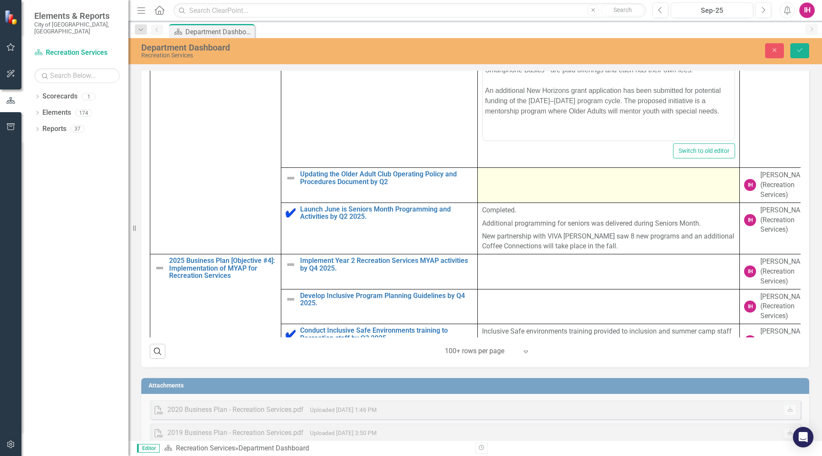
click at [563, 194] on td at bounding box center [609, 185] width 262 height 35
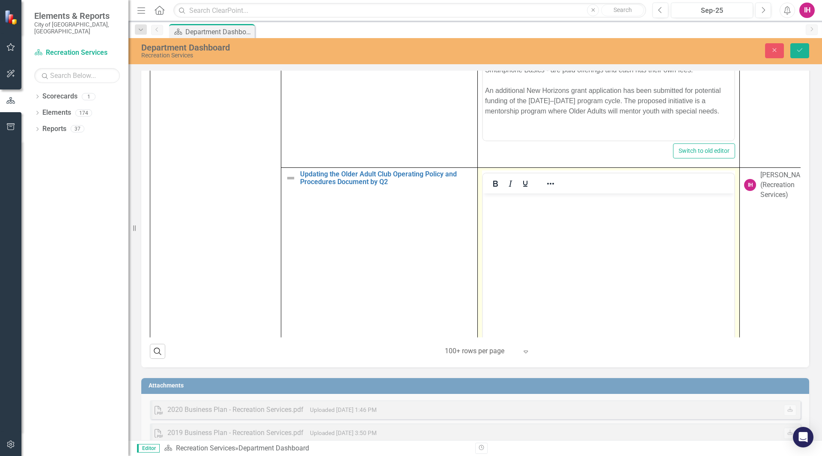
scroll to position [0, 0]
click at [555, 218] on body "Rich Text Area. Press ALT-0 for help." at bounding box center [608, 257] width 251 height 128
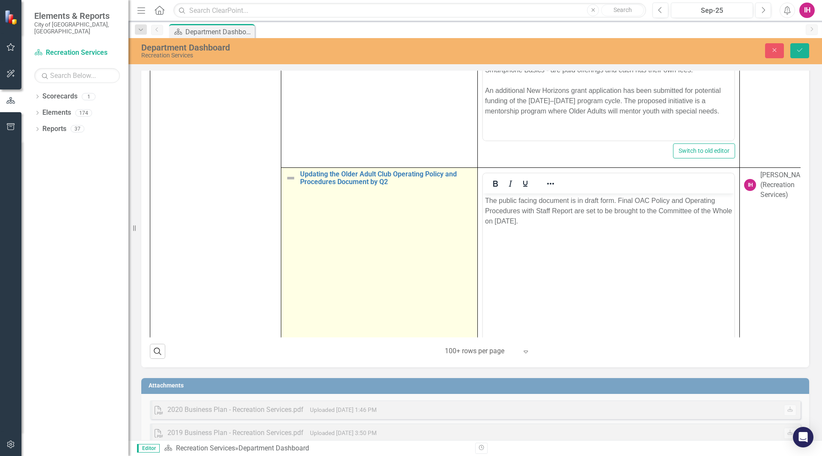
click at [295, 183] on img at bounding box center [290, 178] width 10 height 10
click at [293, 183] on img at bounding box center [290, 178] width 10 height 10
click at [303, 182] on icon "Expand" at bounding box center [304, 178] width 9 height 7
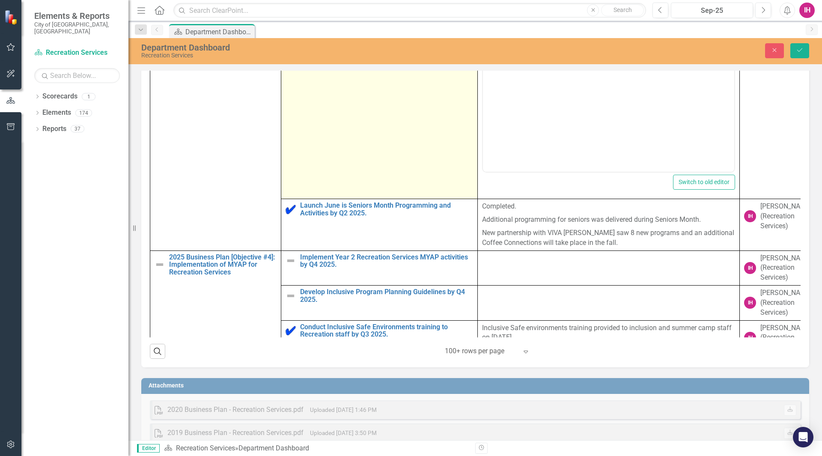
scroll to position [1070, 0]
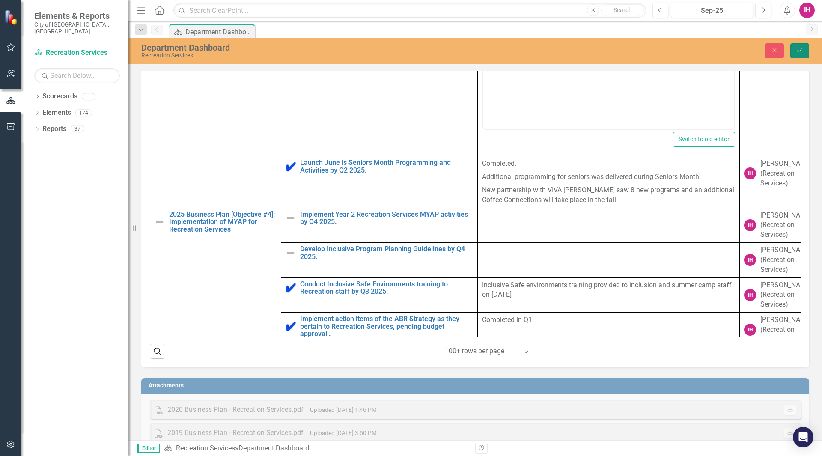
drag, startPoint x: 802, startPoint y: 50, endPoint x: 796, endPoint y: 52, distance: 6.4
click at [802, 50] on icon "Save" at bounding box center [799, 50] width 8 height 6
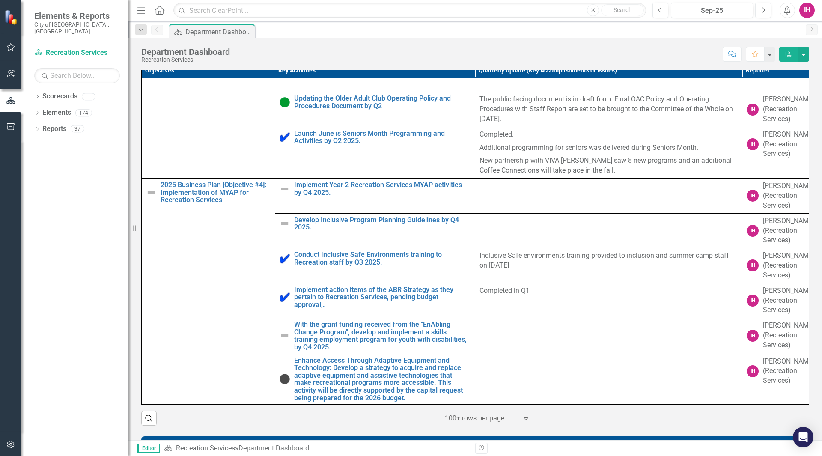
scroll to position [428, 0]
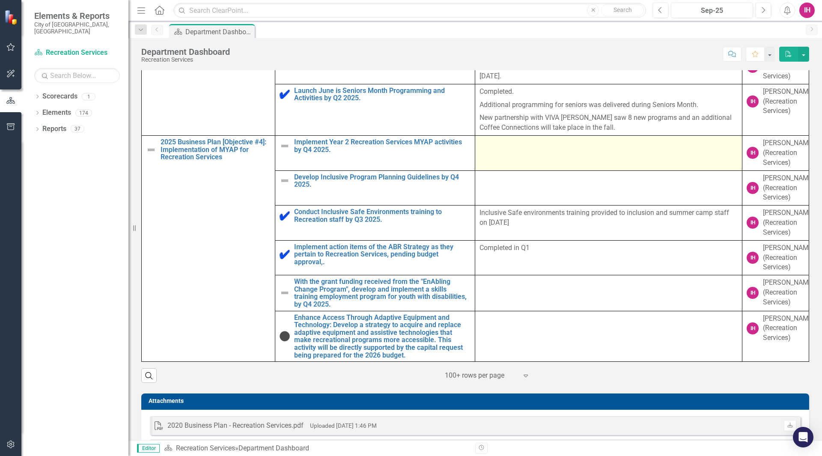
click at [540, 148] on div at bounding box center [608, 143] width 258 height 10
click at [540, 159] on td at bounding box center [608, 153] width 267 height 35
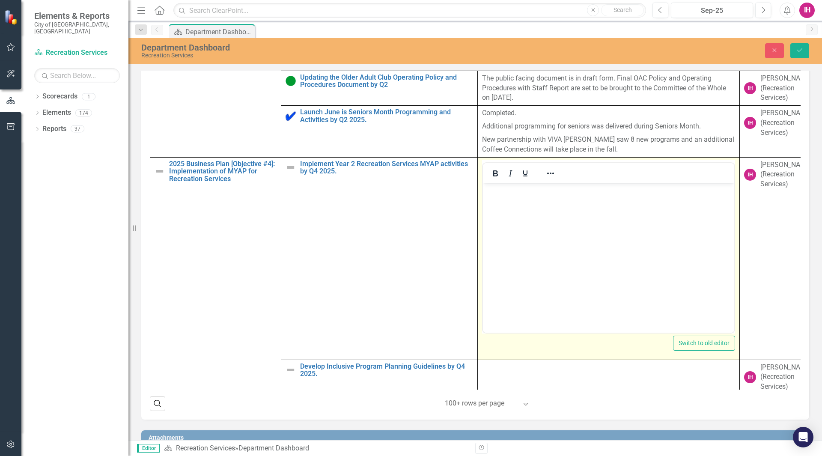
scroll to position [0, 0]
click at [534, 225] on body "Rich Text Area. Press ALT-0 for help." at bounding box center [608, 247] width 251 height 128
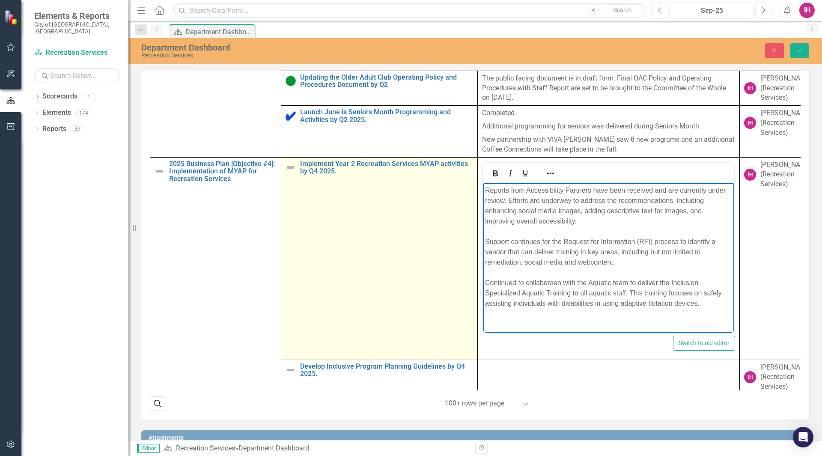
click at [293, 172] on img at bounding box center [290, 167] width 10 height 10
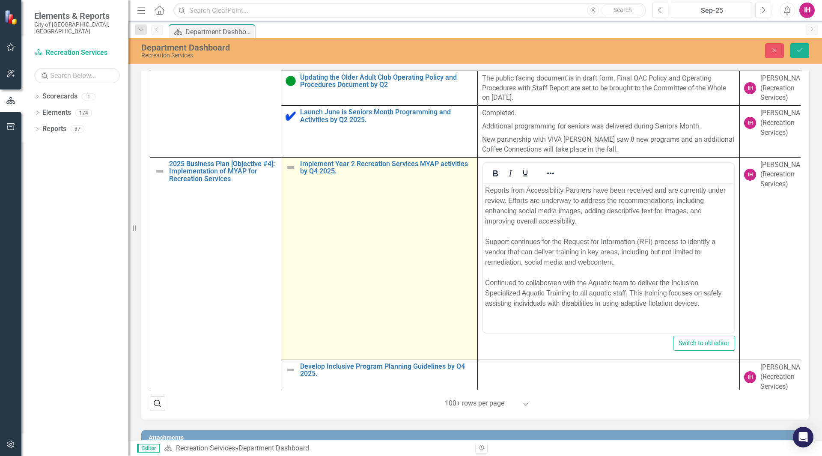
click at [293, 172] on img at bounding box center [290, 167] width 10 height 10
click at [302, 172] on icon "Expand" at bounding box center [304, 168] width 9 height 7
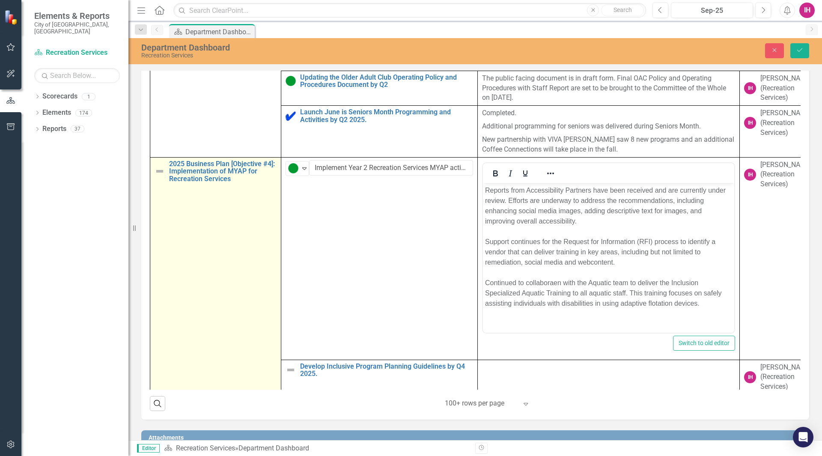
click at [159, 176] on img at bounding box center [159, 171] width 10 height 10
click at [162, 176] on img at bounding box center [159, 171] width 10 height 10
click at [170, 172] on icon "Expand" at bounding box center [173, 168] width 9 height 7
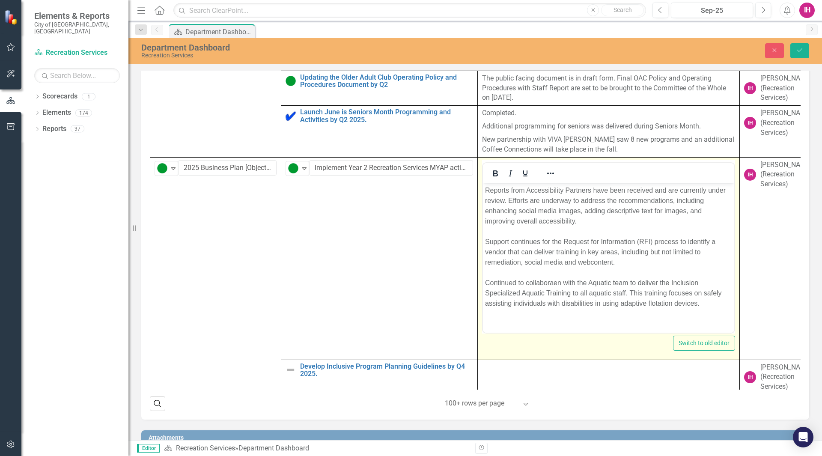
click at [590, 261] on div "Support continues for the Request for Information (RFI) process to identify a v…" at bounding box center [608, 251] width 247 height 31
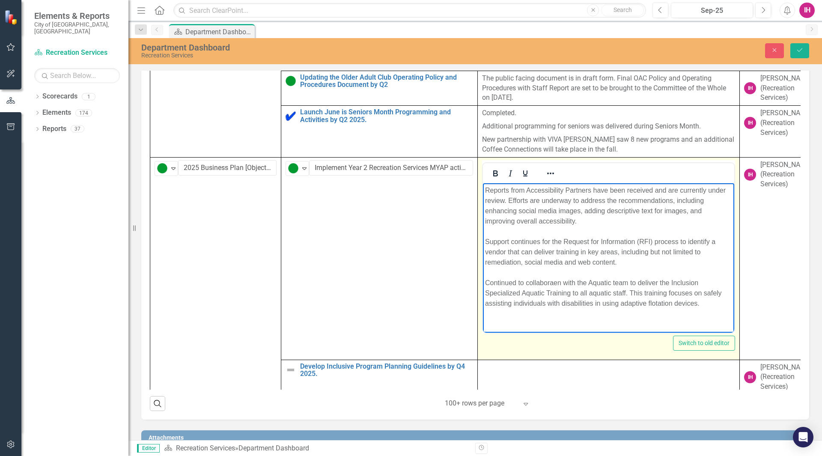
click at [558, 280] on div "Continued to collaboraen with the Aquatic team to deliver the Inclusion Special…" at bounding box center [608, 292] width 247 height 31
click at [601, 219] on div "Reports from Accessibility Partners have been received and are currently under …" at bounding box center [608, 205] width 247 height 41
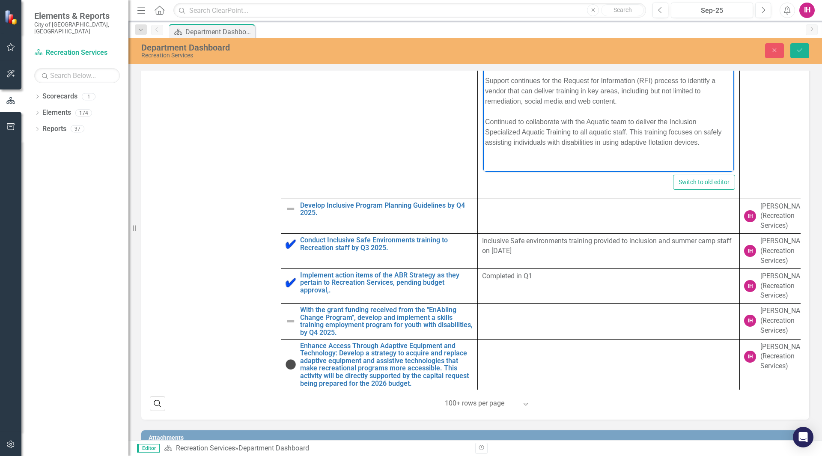
scroll to position [797, 0]
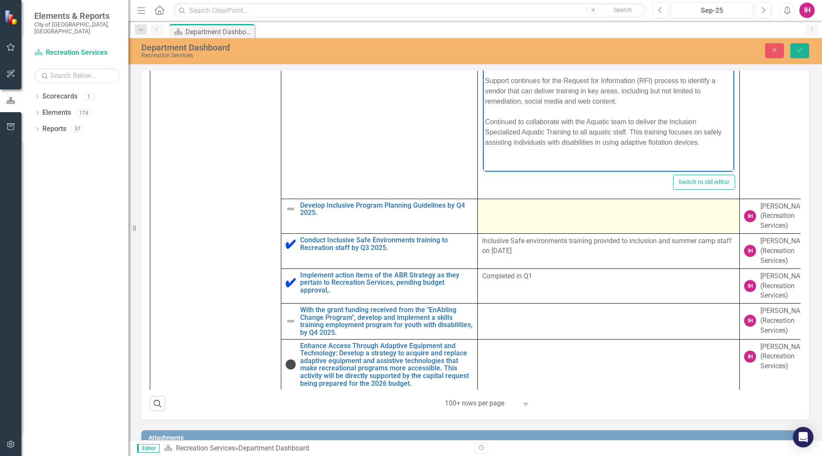
click at [600, 221] on td at bounding box center [609, 216] width 262 height 35
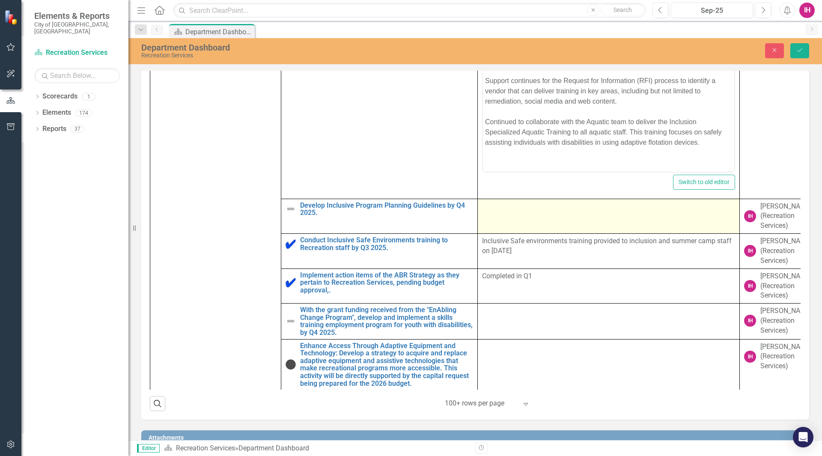
click at [598, 223] on td at bounding box center [609, 216] width 262 height 35
click at [596, 228] on td at bounding box center [609, 216] width 262 height 35
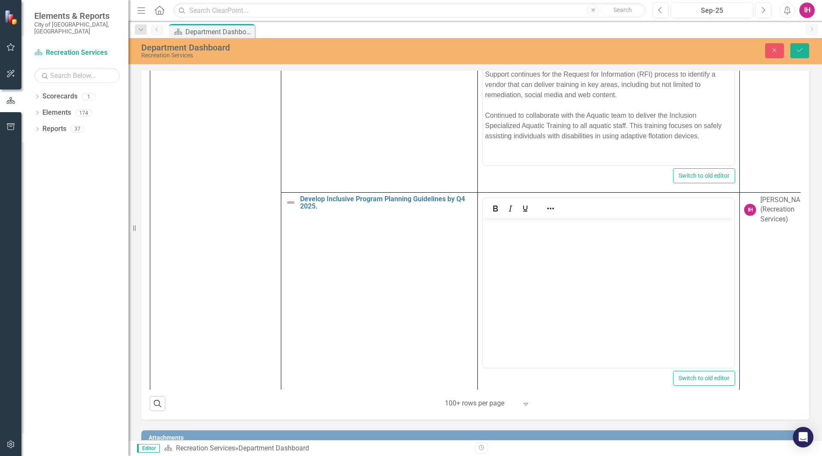
scroll to position [0, 0]
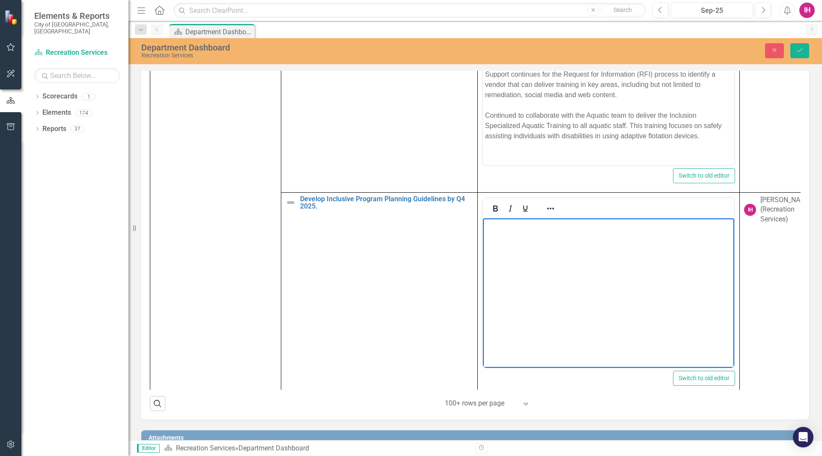
click at [565, 238] on body "Rich Text Area. Press ALT-0 for help." at bounding box center [608, 282] width 251 height 128
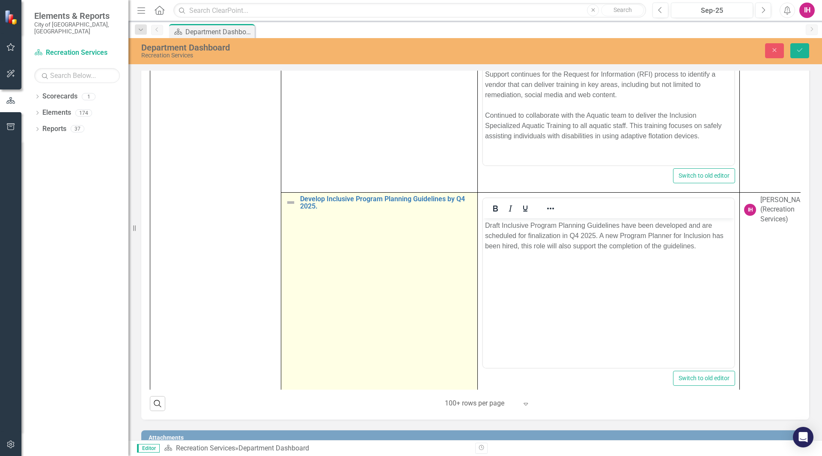
click at [294, 208] on img at bounding box center [290, 202] width 10 height 10
click at [291, 208] on img at bounding box center [290, 202] width 10 height 10
click at [301, 207] on icon "Expand" at bounding box center [304, 203] width 9 height 7
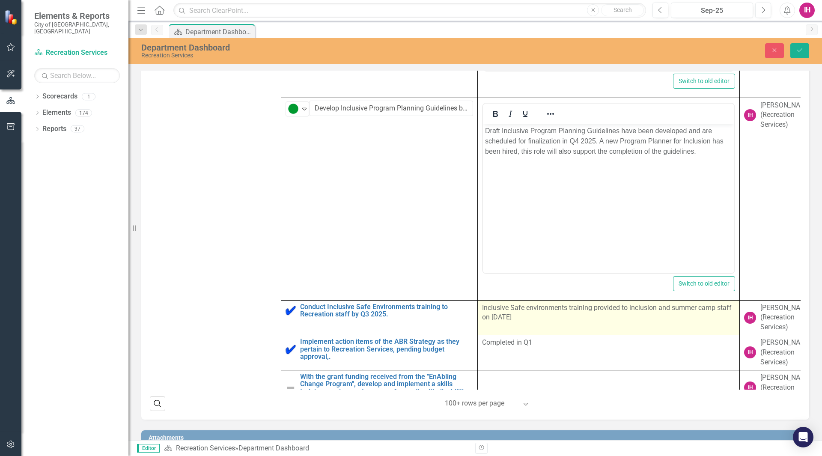
scroll to position [925, 0]
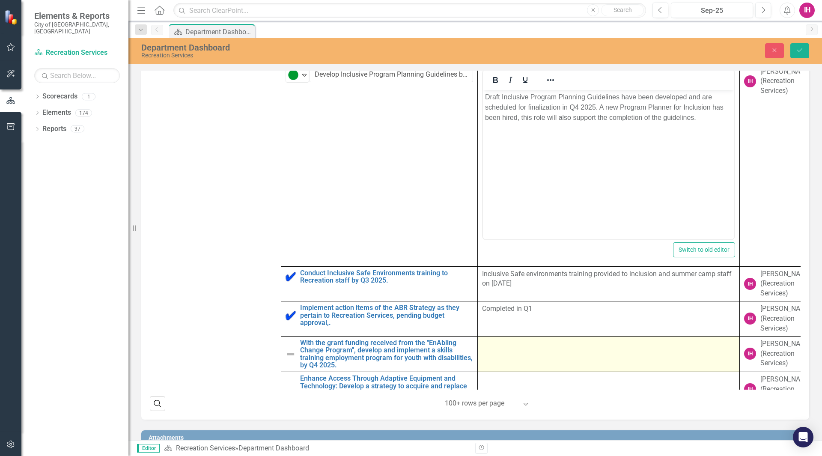
click at [520, 362] on td at bounding box center [609, 354] width 262 height 36
click at [520, 365] on td at bounding box center [609, 354] width 262 height 36
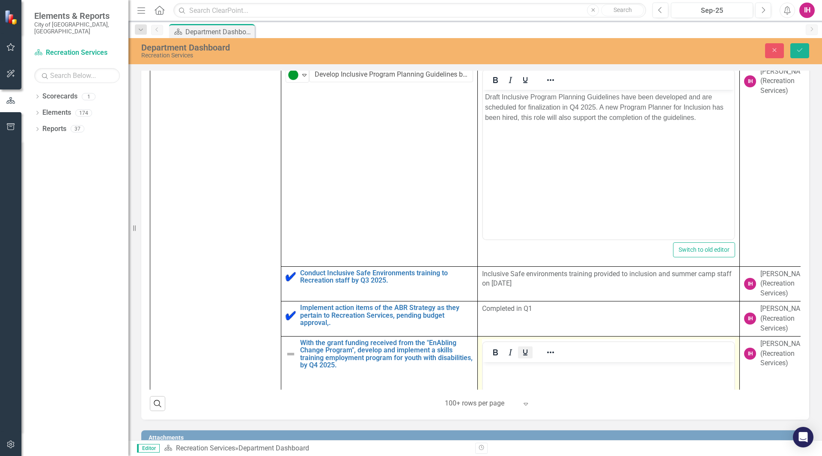
scroll to position [0, 0]
click at [528, 357] on icon "Underline" at bounding box center [525, 352] width 10 height 10
click at [522, 357] on icon "Underline" at bounding box center [525, 352] width 10 height 10
click at [529, 372] on p "﻿" at bounding box center [608, 369] width 247 height 10
paste body "Rich Text Area. Press ALT-0 for help."
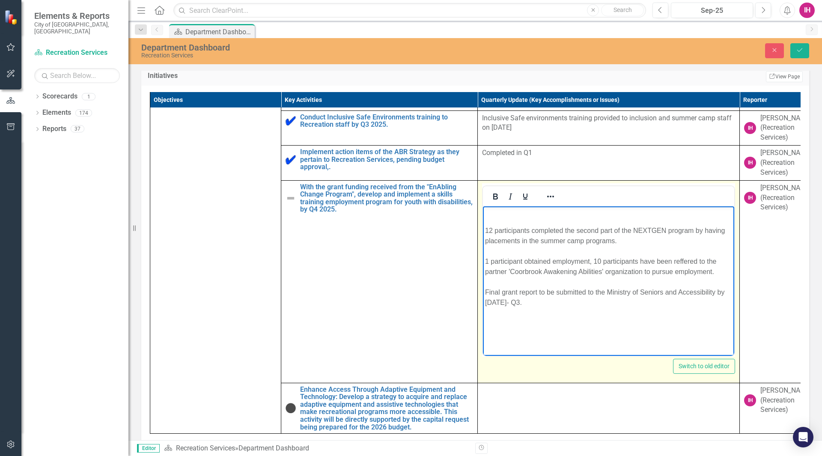
scroll to position [1131, 0]
click at [486, 228] on div "12 participants completed the second part of the NEXTGEN program by having plac…" at bounding box center [608, 235] width 247 height 21
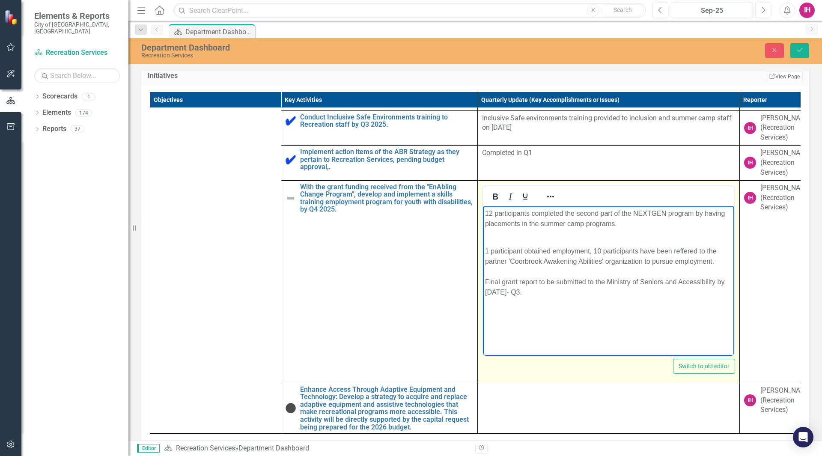
click at [510, 239] on div "Rich Text Area. Press ALT-0 for help." at bounding box center [608, 240] width 247 height 10
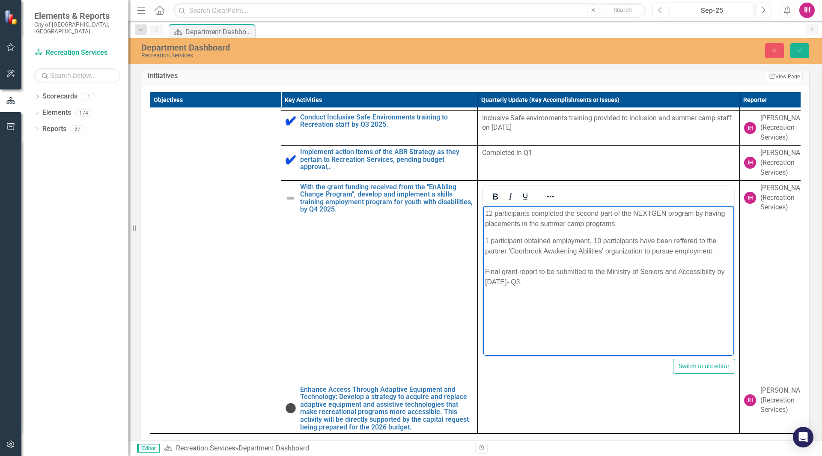
click at [685, 241] on div "1 participant obtained employment, 10 participants have been reffered to the pa…" at bounding box center [608, 245] width 247 height 21
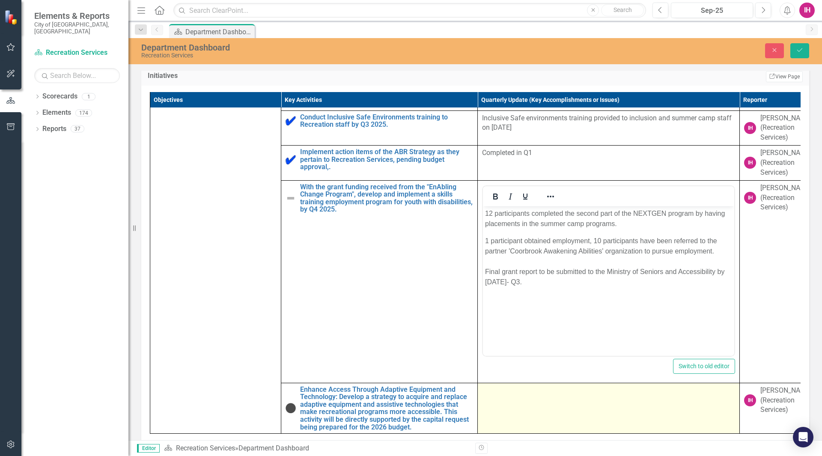
click at [555, 403] on td at bounding box center [609, 408] width 262 height 51
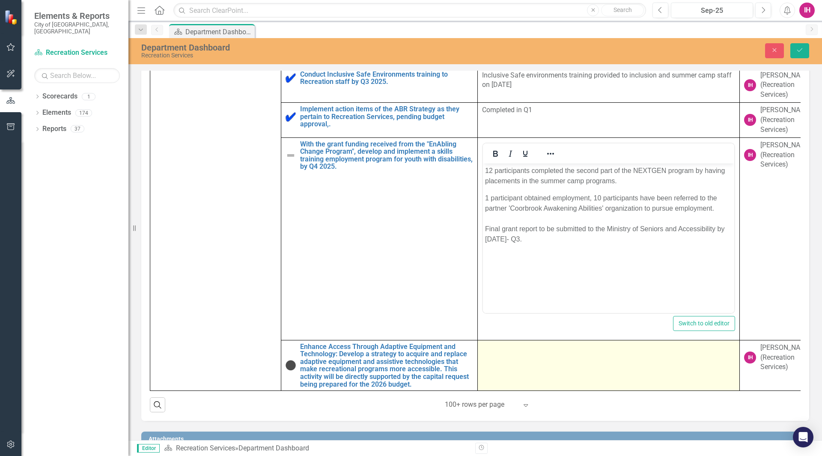
scroll to position [469, 0]
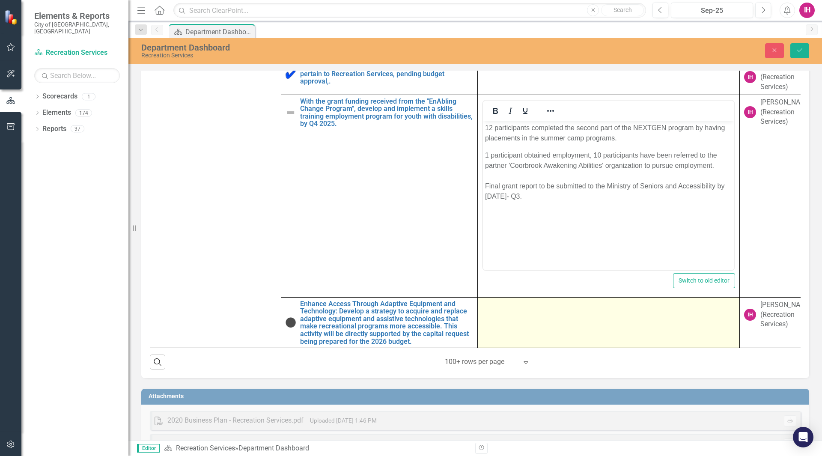
click at [561, 332] on td at bounding box center [609, 322] width 262 height 51
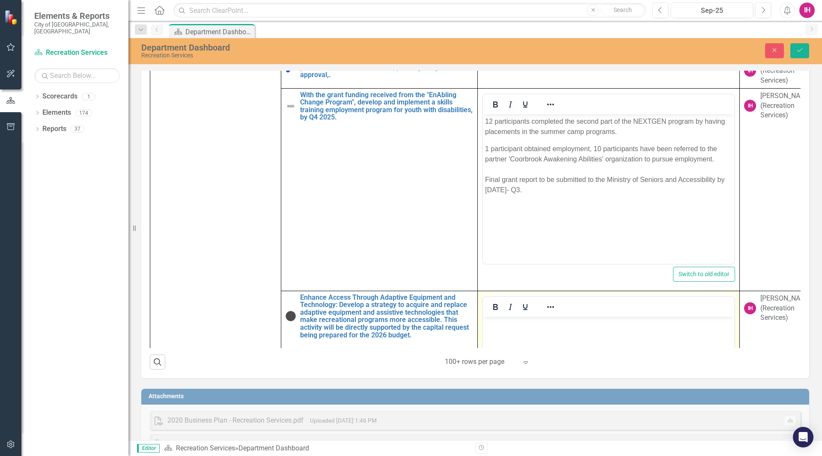
scroll to position [0, 0]
click at [556, 333] on body "Rich Text Area. Press ALT-0 for help." at bounding box center [608, 380] width 251 height 128
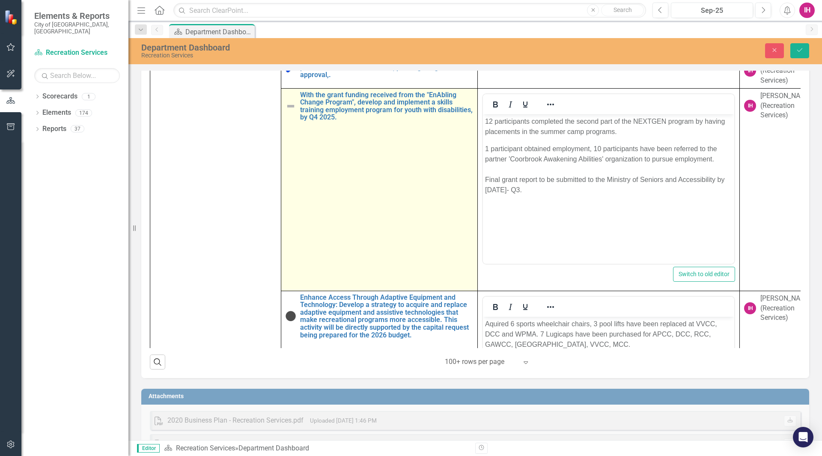
click at [292, 111] on img at bounding box center [290, 106] width 10 height 10
click at [290, 111] on img at bounding box center [290, 106] width 10 height 10
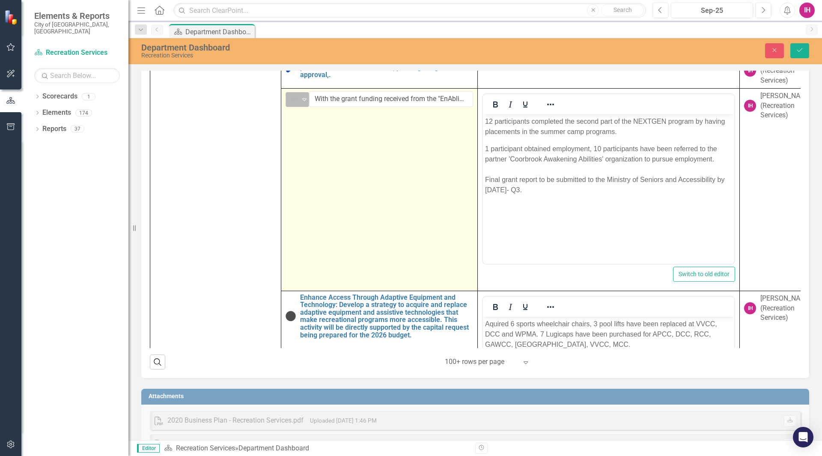
click at [302, 103] on icon "Expand" at bounding box center [304, 99] width 9 height 7
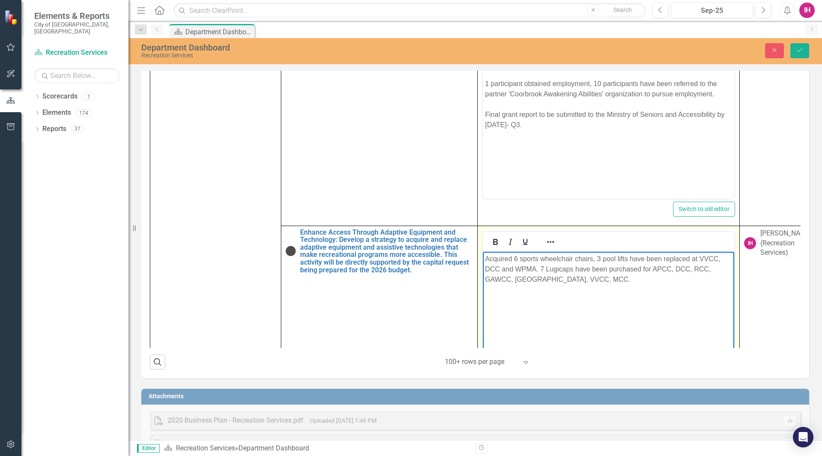
scroll to position [1217, 0]
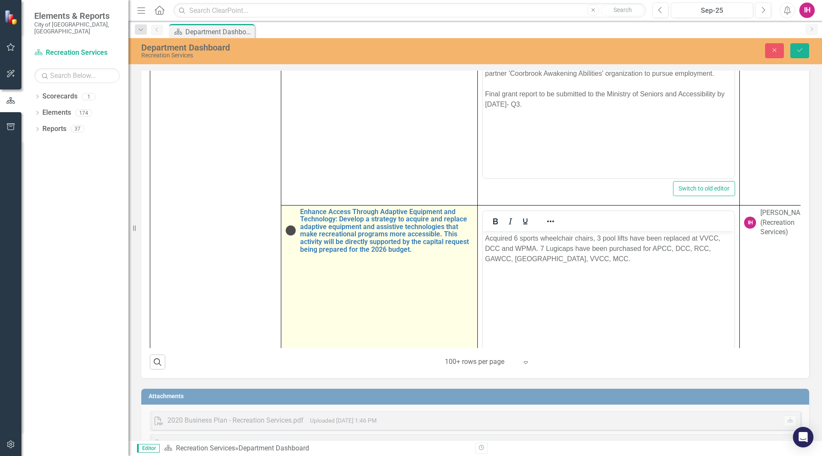
click at [291, 235] on img at bounding box center [290, 230] width 10 height 10
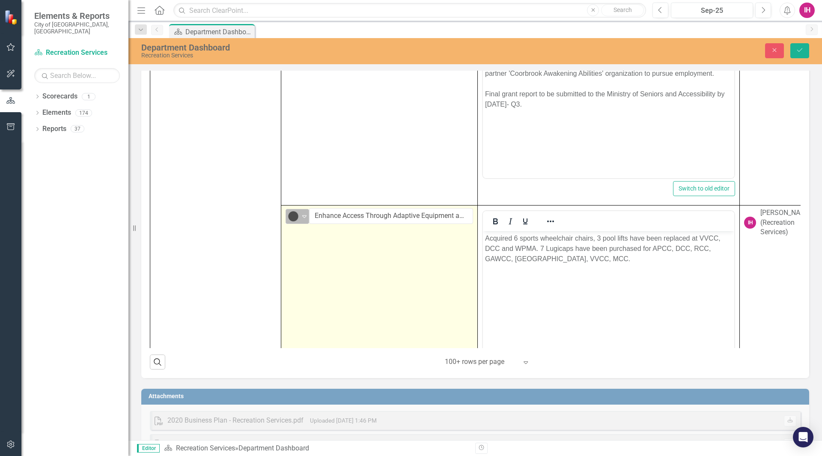
click at [301, 220] on icon "Expand" at bounding box center [304, 216] width 9 height 7
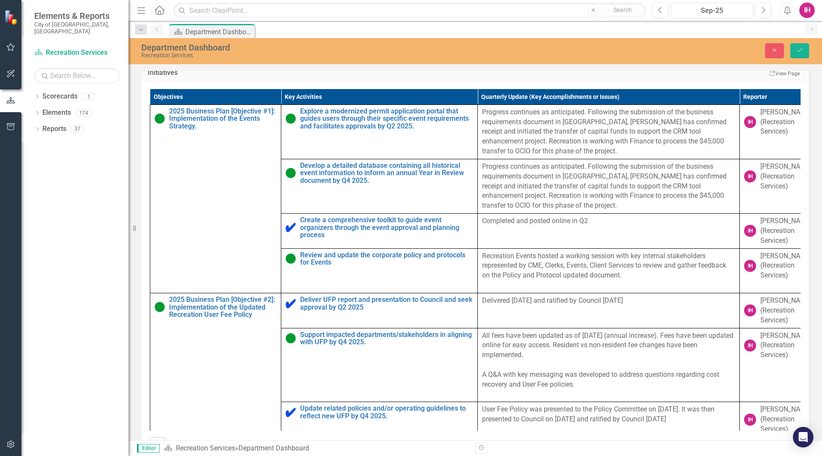
scroll to position [341, 0]
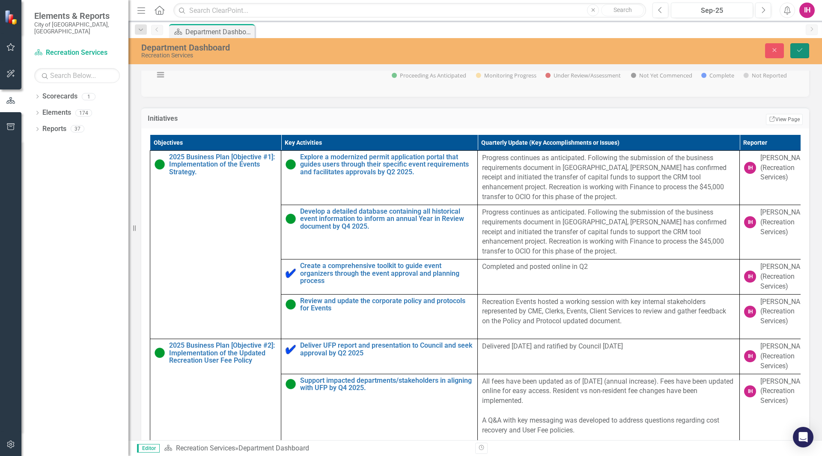
click at [800, 53] on button "Save" at bounding box center [799, 50] width 19 height 15
